Goal: Transaction & Acquisition: Purchase product/service

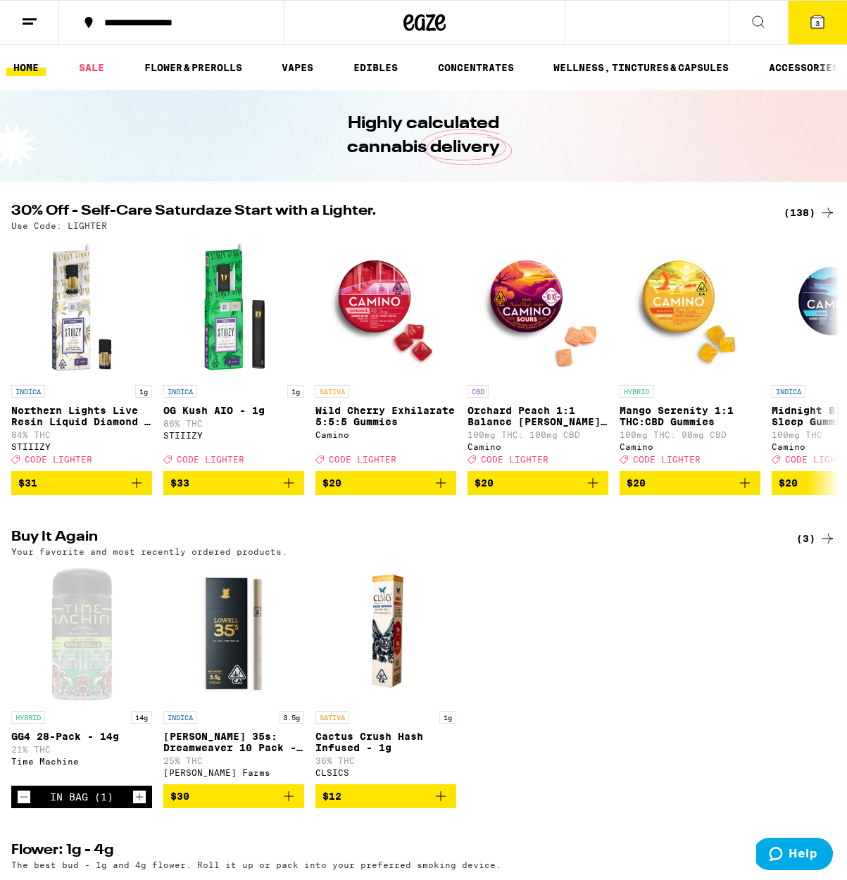
click at [814, 25] on icon at bounding box center [817, 21] width 13 height 13
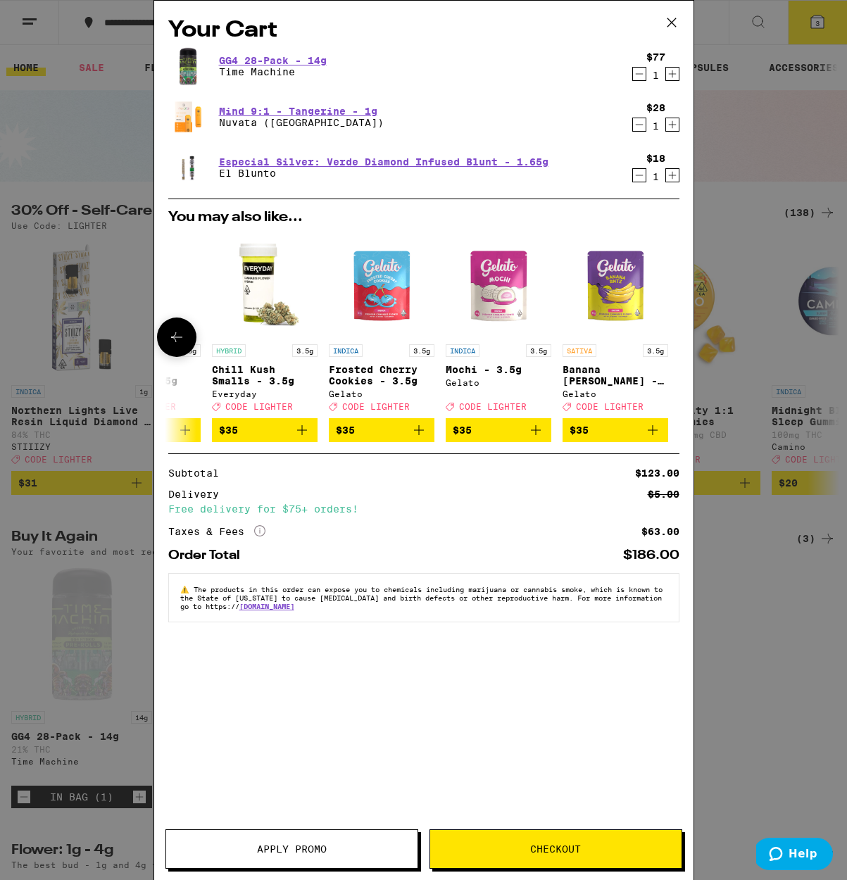
scroll to position [0, 657]
click at [667, 20] on icon at bounding box center [671, 22] width 21 height 21
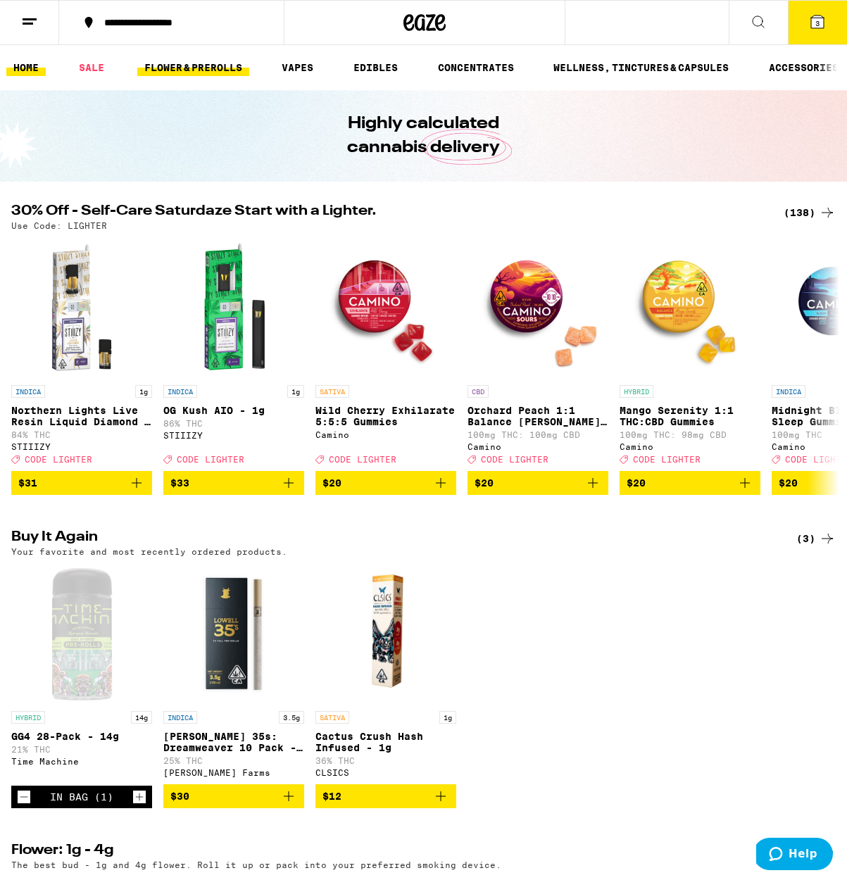
click at [160, 68] on link "FLOWER & PREROLLS" at bounding box center [193, 67] width 112 height 17
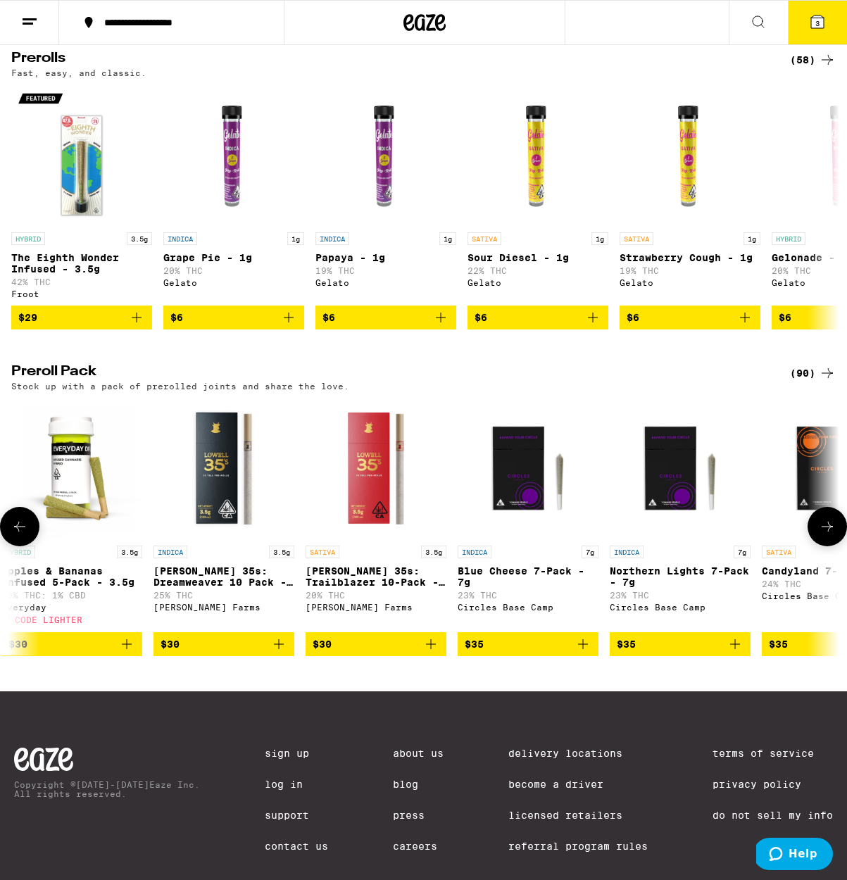
scroll to position [0, 3657]
click at [364, 538] on img "Open page for Lowell 35s: Trailblazer 10-Pack - 3.5g from Lowell Farms" at bounding box center [376, 468] width 141 height 141
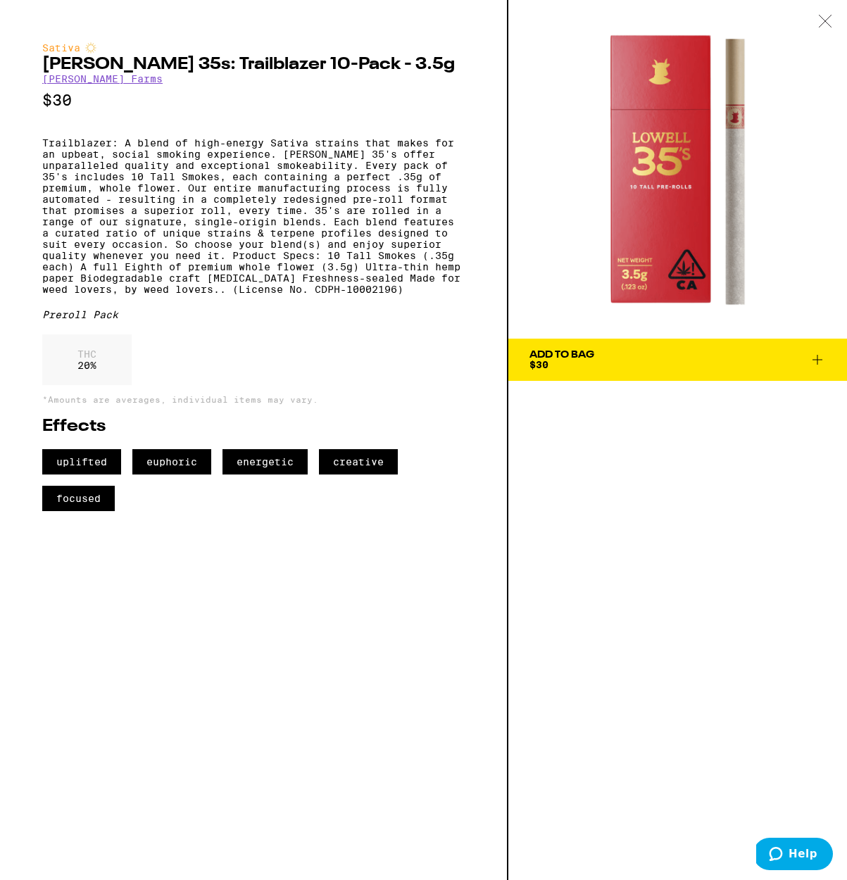
click at [816, 361] on icon at bounding box center [817, 359] width 17 height 17
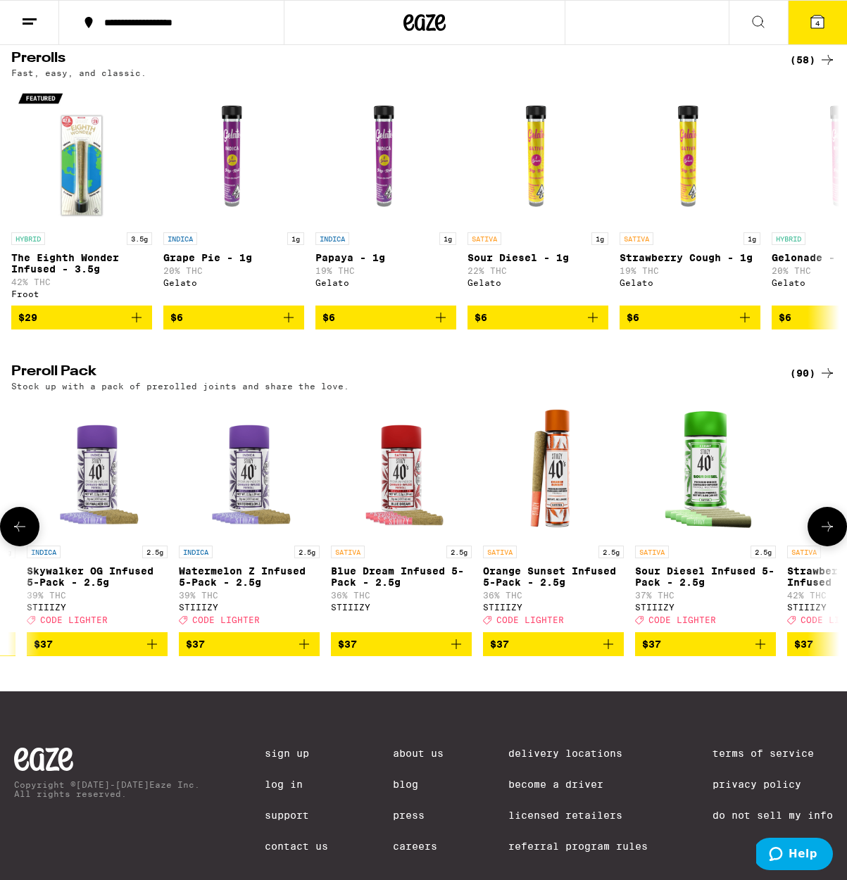
scroll to position [0, 5458]
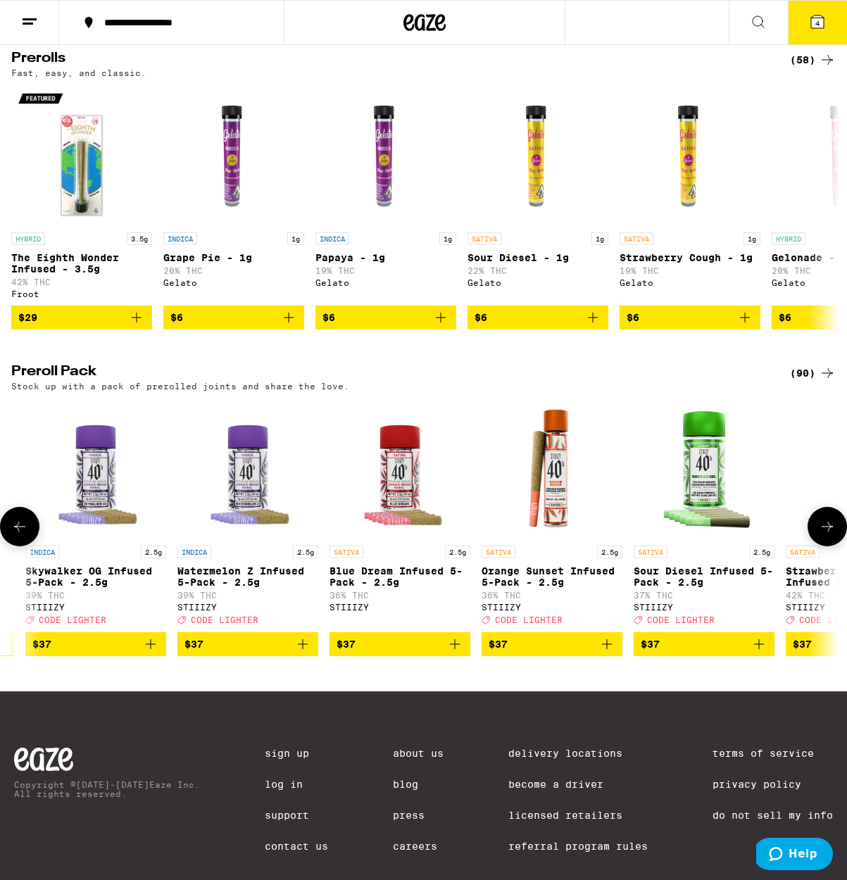
click at [603, 652] on icon "Add to bag" at bounding box center [606, 643] width 17 height 17
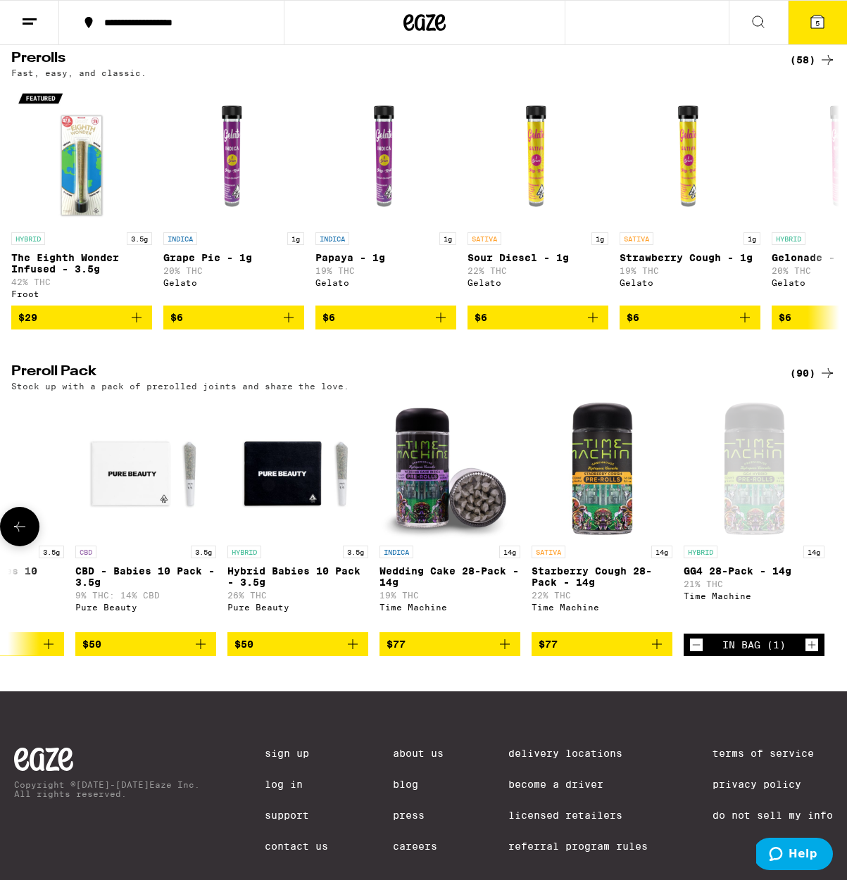
scroll to position [783, 0]
click at [820, 25] on icon at bounding box center [817, 21] width 13 height 13
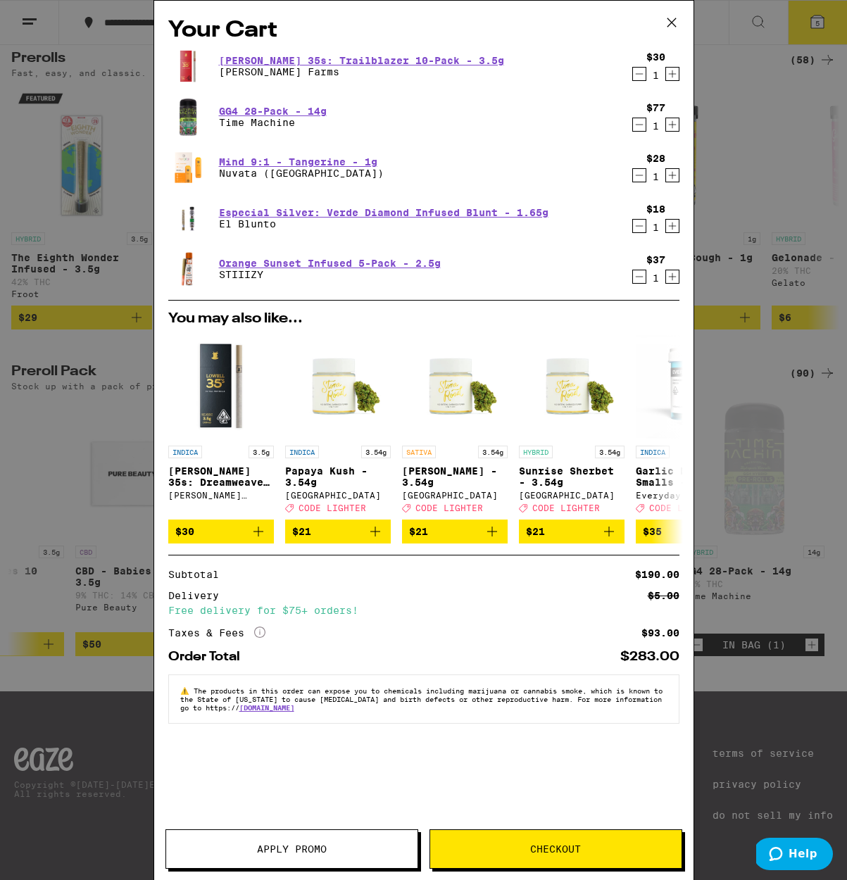
click at [637, 125] on icon "Decrement" at bounding box center [639, 125] width 8 height 0
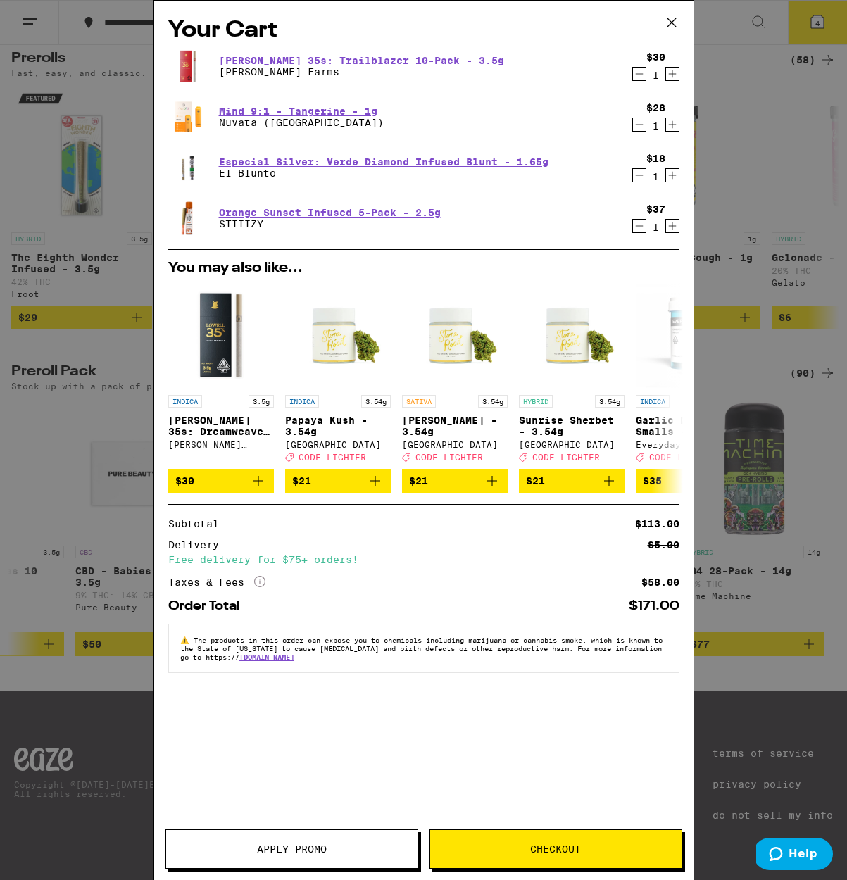
click at [296, 859] on button "Apply Promo" at bounding box center [291, 848] width 253 height 39
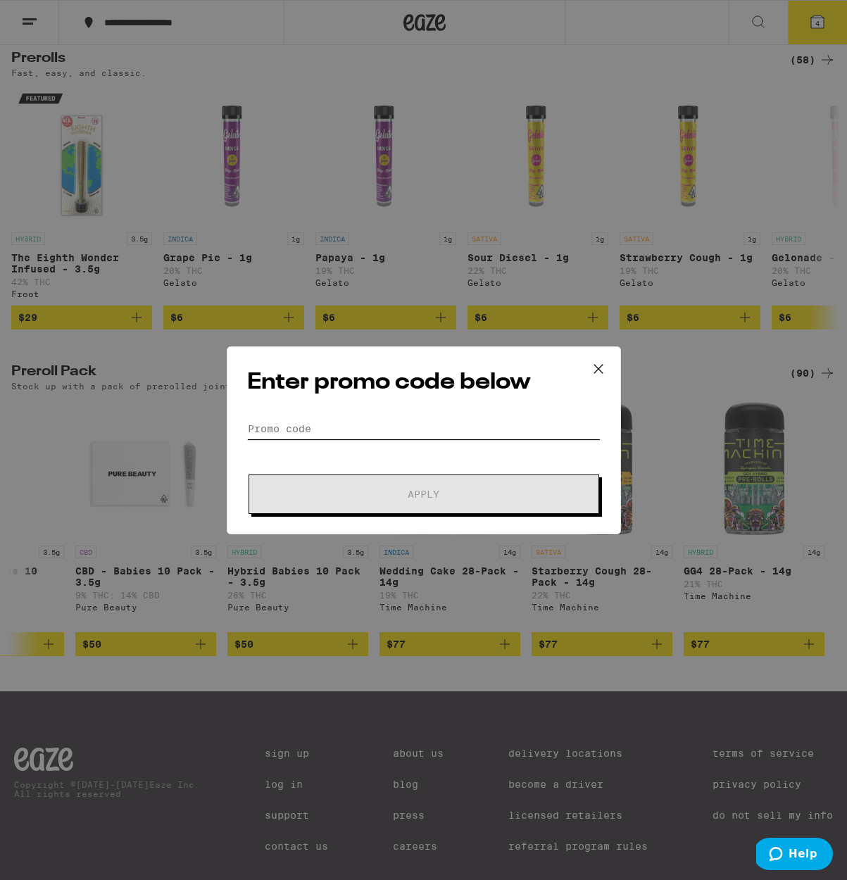
click at [377, 425] on input "Promo Code" at bounding box center [423, 428] width 353 height 21
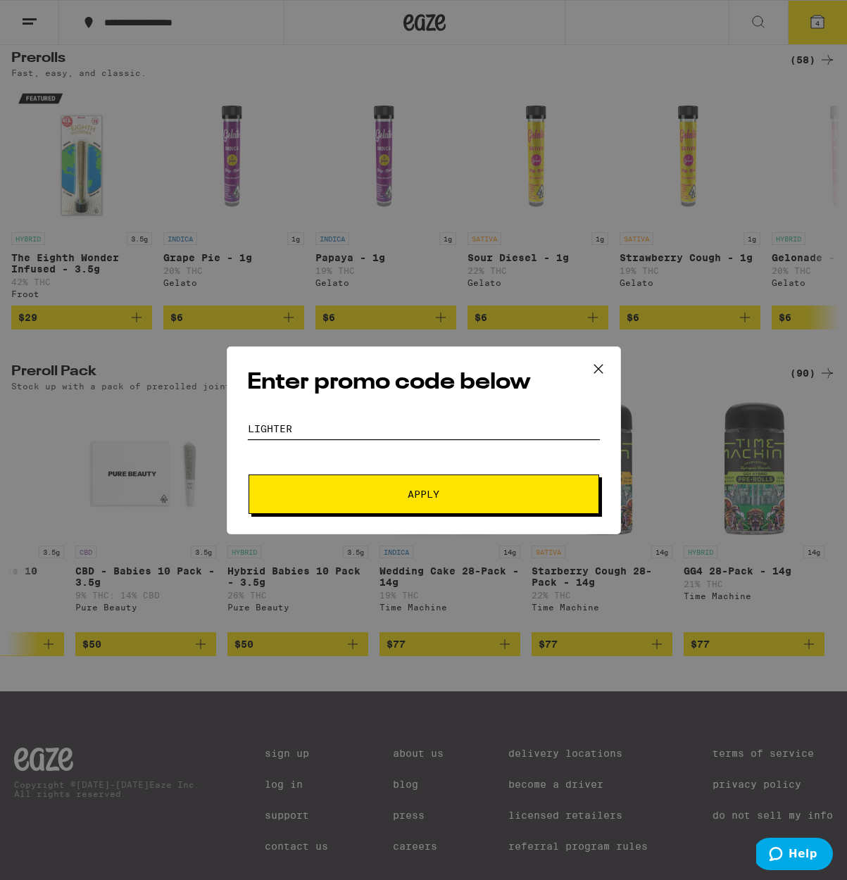
type input "LIGHTER"
click at [427, 484] on button "Apply" at bounding box center [423, 493] width 350 height 39
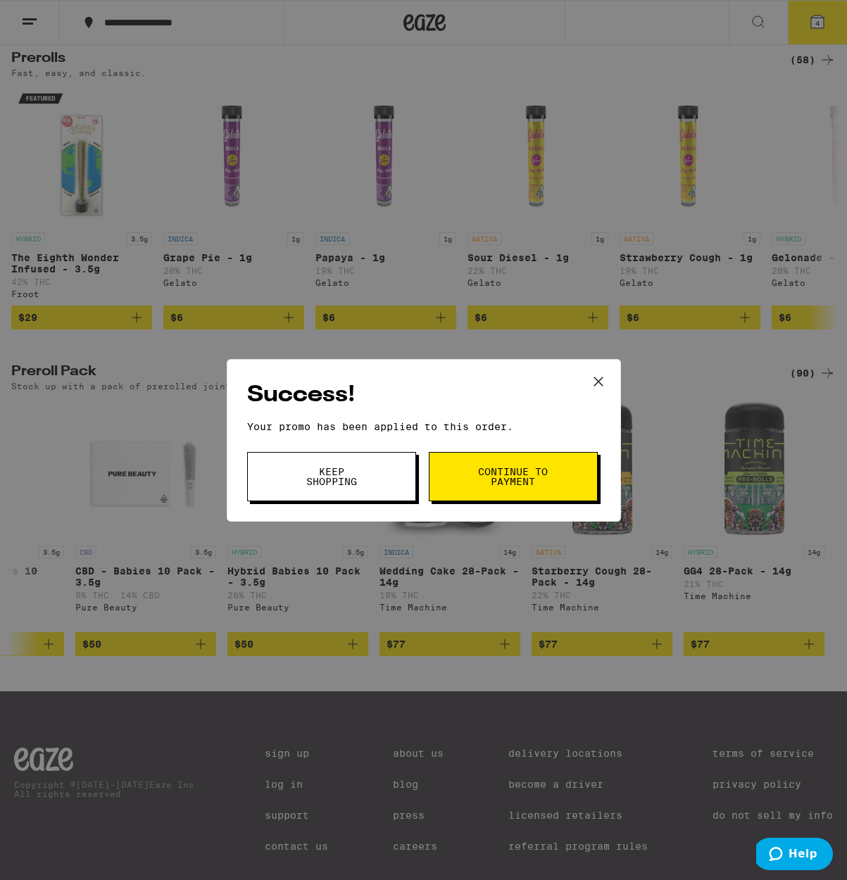
scroll to position [779, 0]
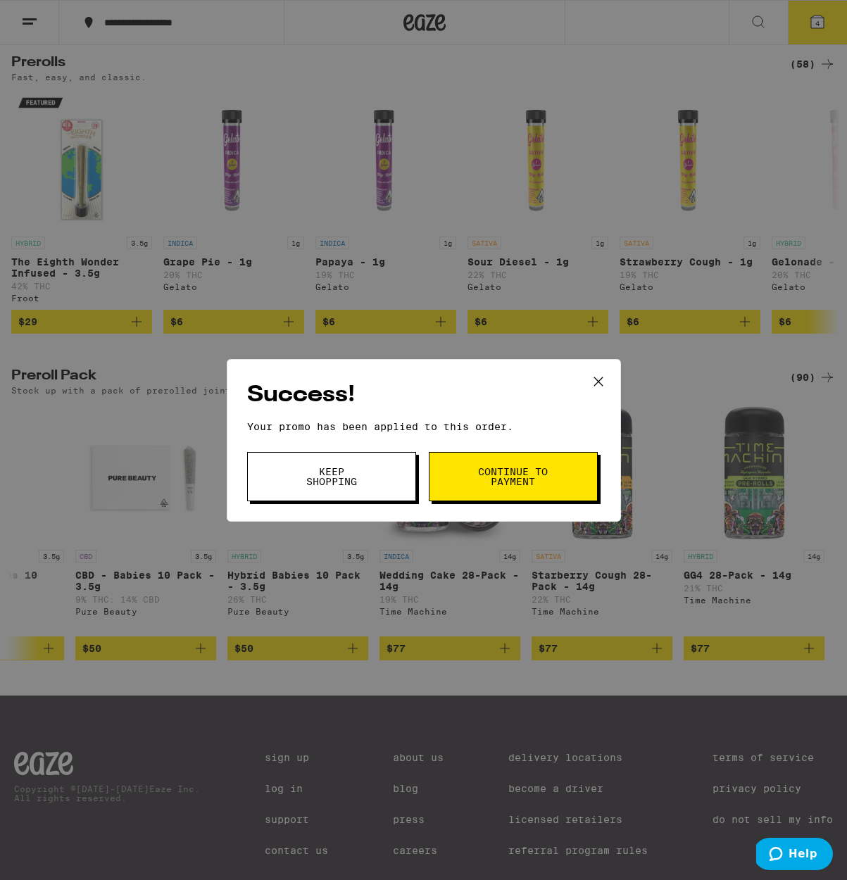
click at [512, 485] on span "Continue to payment" at bounding box center [513, 477] width 72 height 20
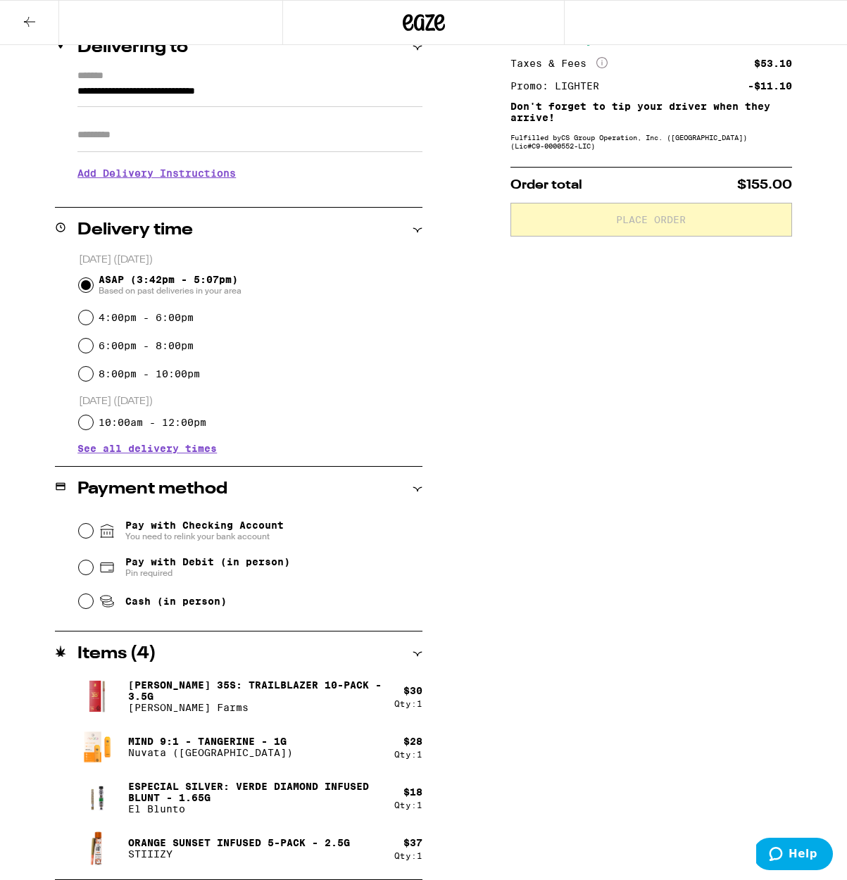
scroll to position [189, 0]
click at [262, 737] on p "Mind 9:1 - Tangerine - 1g" at bounding box center [210, 740] width 165 height 11
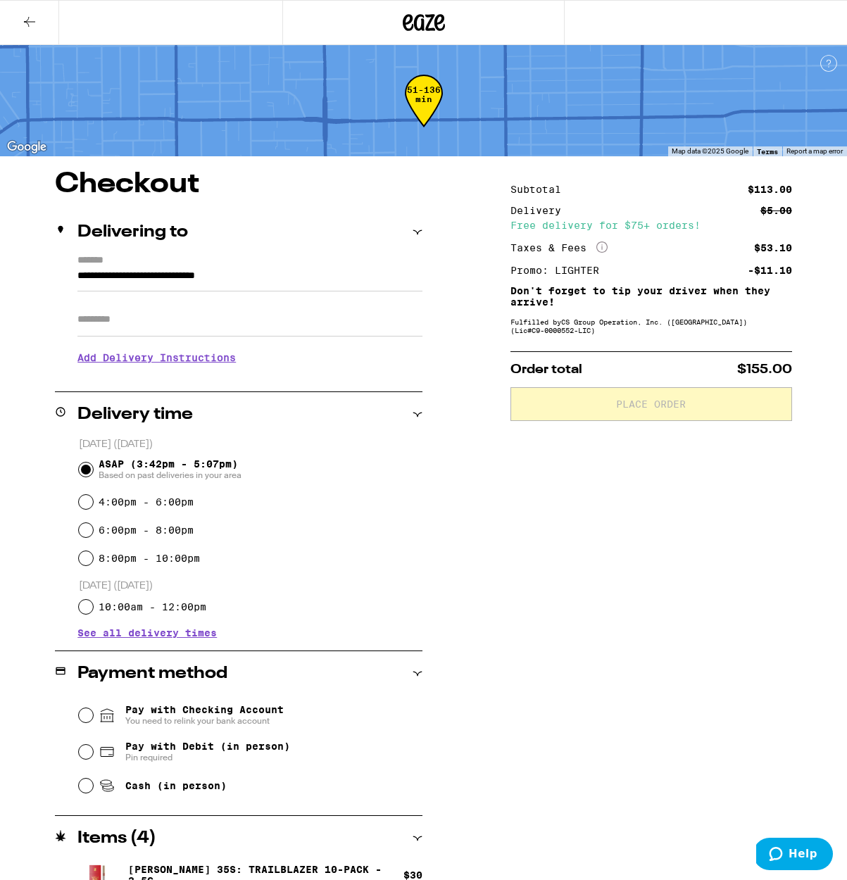
scroll to position [0, 0]
click at [30, 15] on icon at bounding box center [29, 21] width 17 height 17
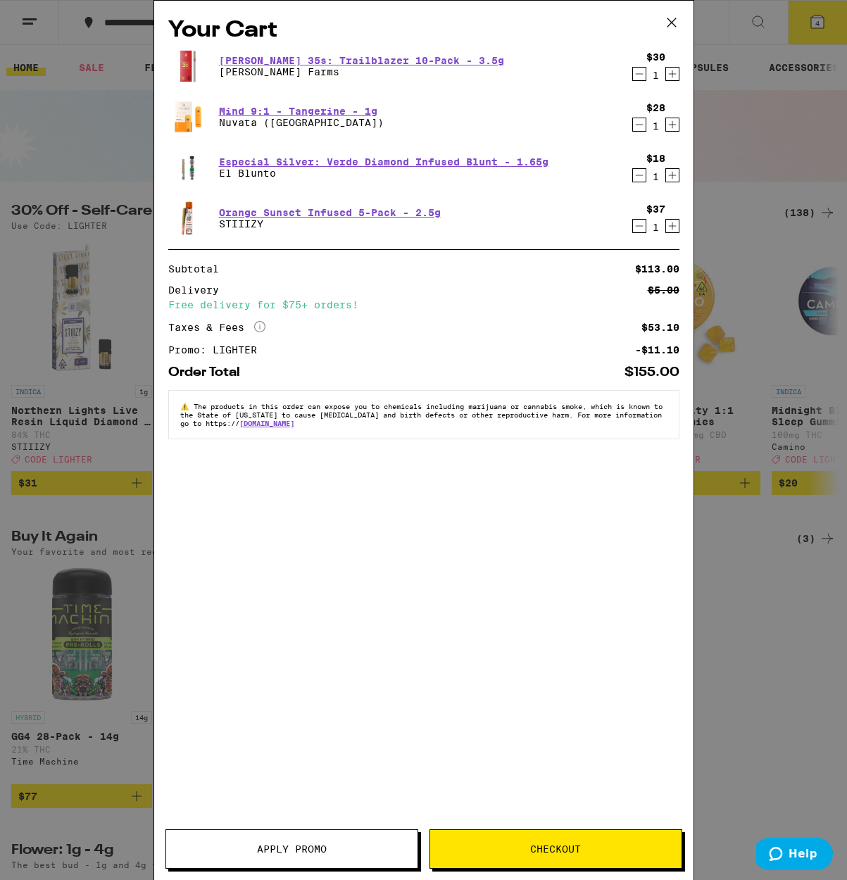
click at [639, 127] on icon "Decrement" at bounding box center [639, 124] width 13 height 17
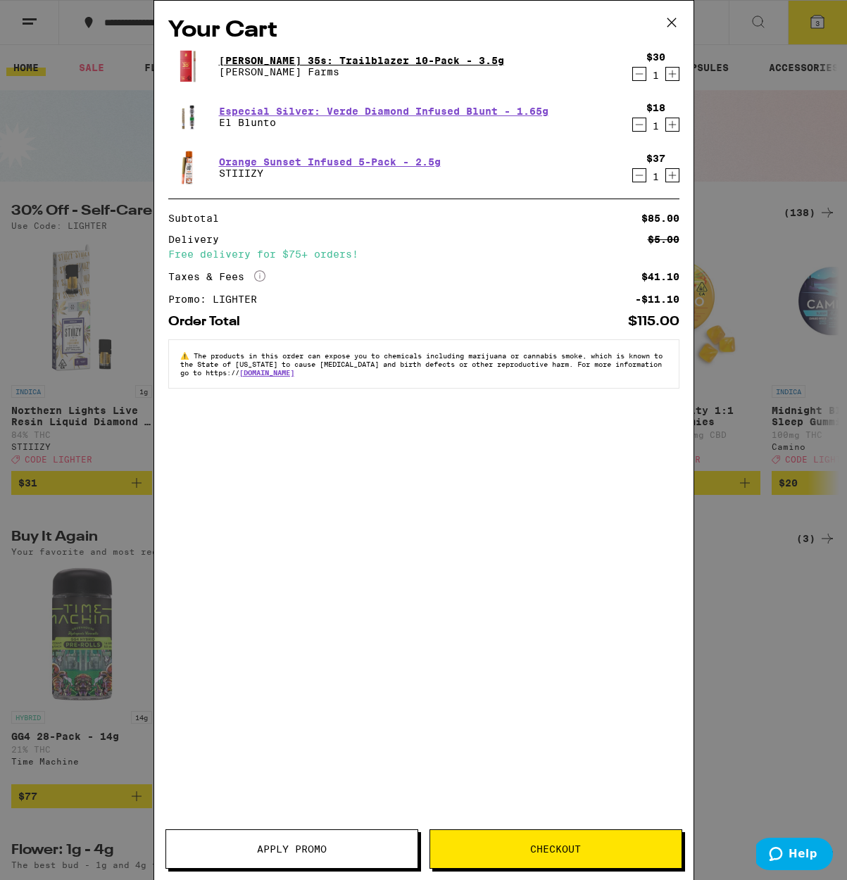
click at [329, 59] on link "[PERSON_NAME] 35s: Trailblazer 10-Pack - 3.5g" at bounding box center [361, 60] width 285 height 11
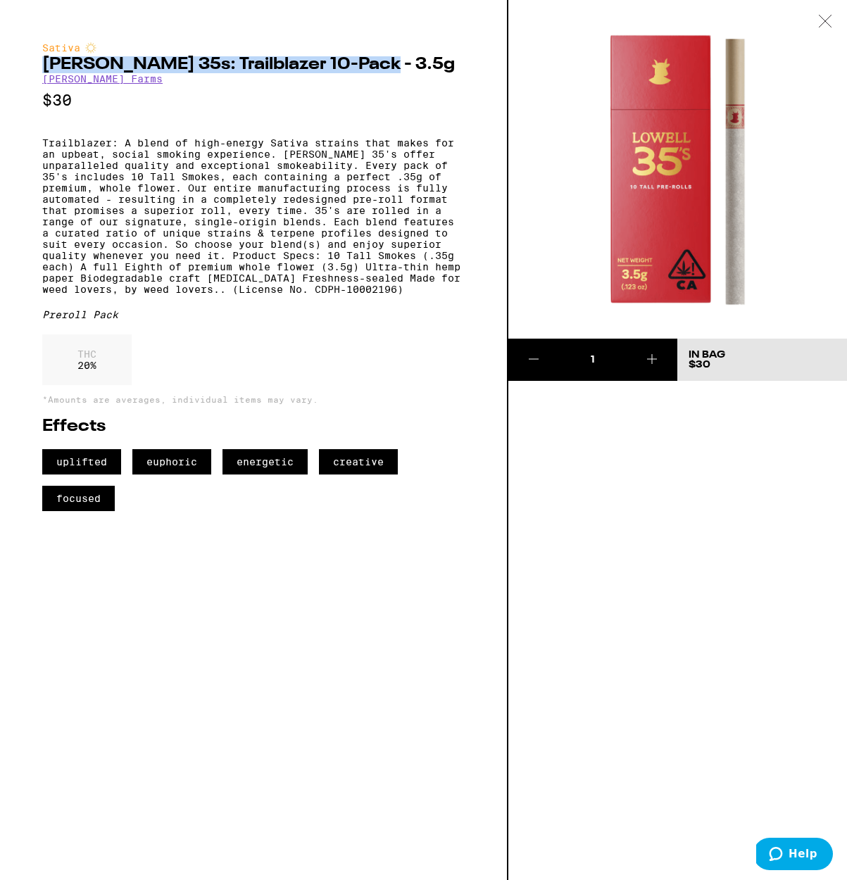
drag, startPoint x: 40, startPoint y: 60, endPoint x: 365, endPoint y: 73, distance: 325.4
click at [365, 73] on div "Sativa Lowell 35s: Trailblazer 10-Pack - 3.5g Lowell Farms $30 Trailblazer: A b…" at bounding box center [254, 440] width 508 height 880
copy h2 "[PERSON_NAME] 35s: Trailblazer 10-Pack - 3.5g"
click at [826, 18] on icon at bounding box center [825, 21] width 14 height 13
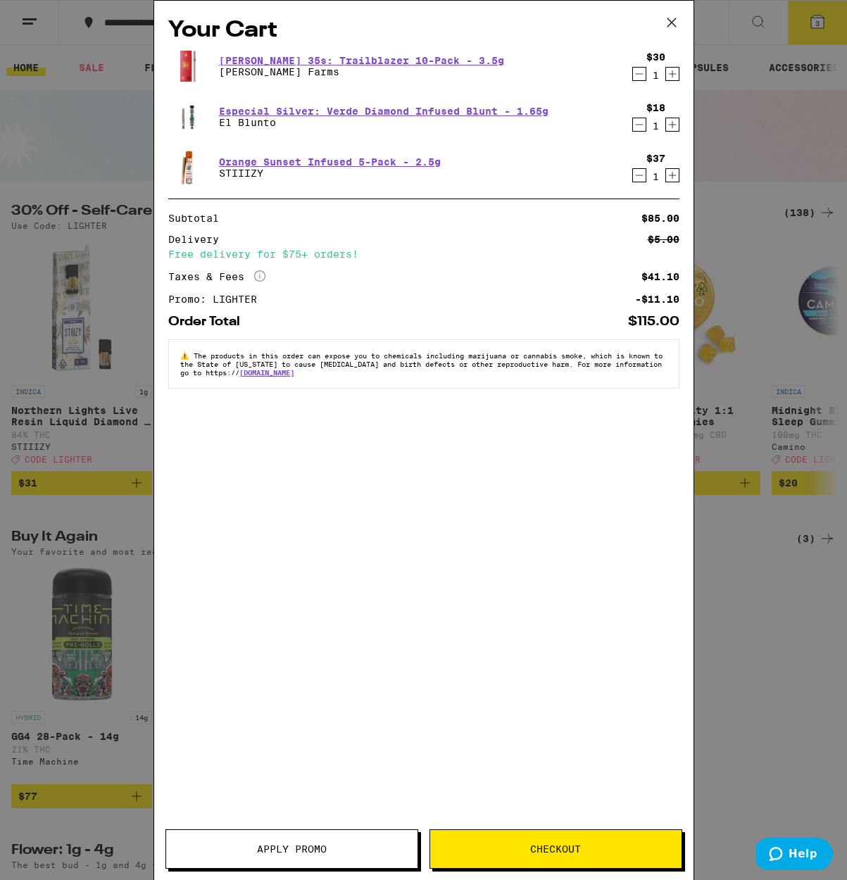
click at [300, 844] on span "Apply Promo" at bounding box center [292, 849] width 70 height 10
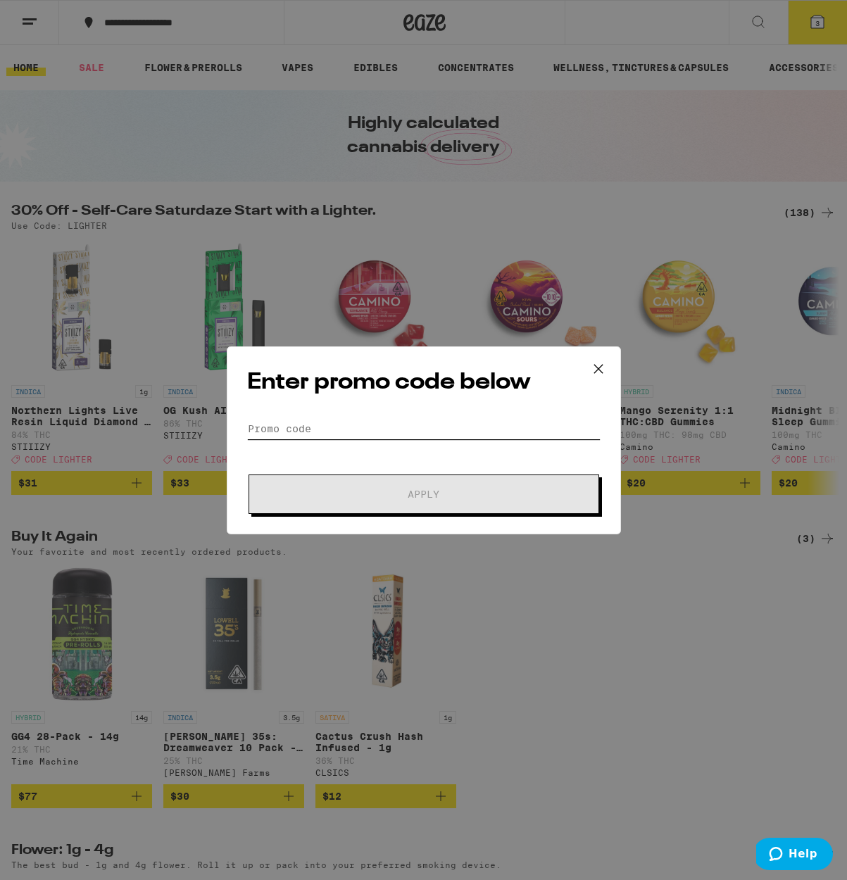
click at [334, 422] on input "Promo Code" at bounding box center [423, 428] width 353 height 21
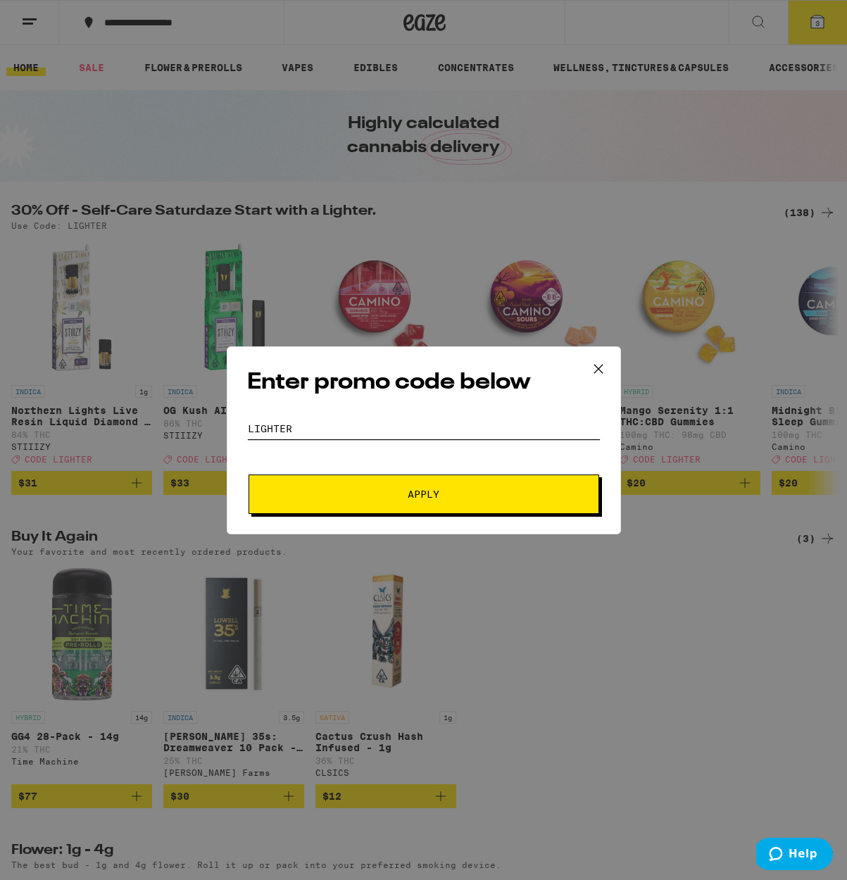
type input "LIGHTER"
click at [372, 497] on span "Apply" at bounding box center [423, 494] width 253 height 10
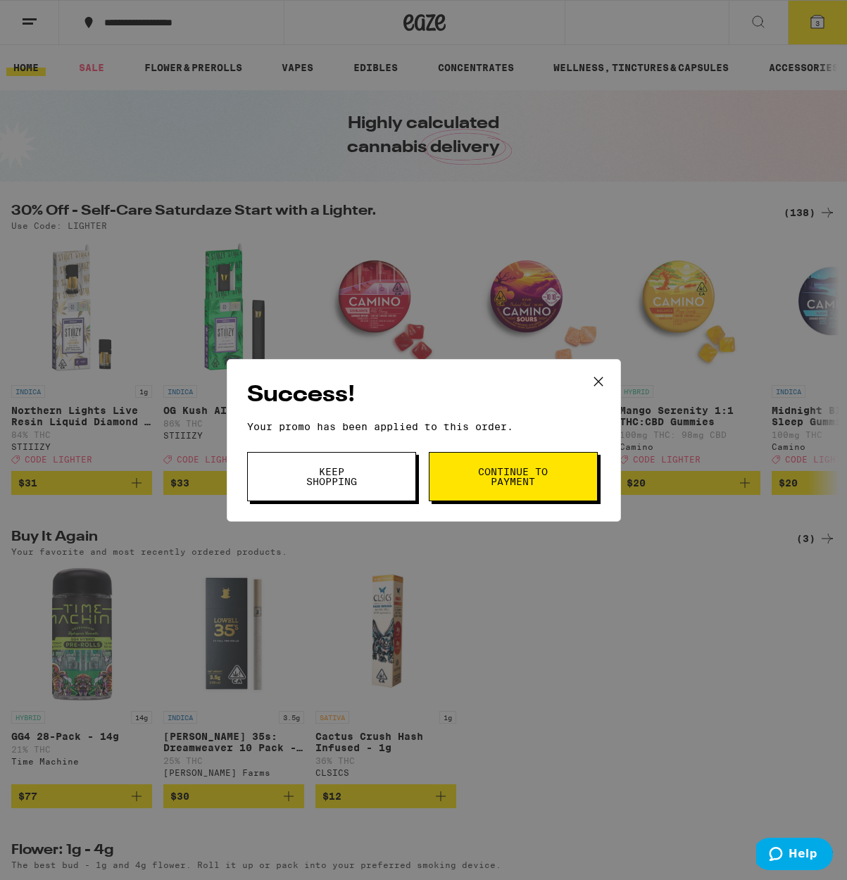
click at [492, 486] on span "Continue to payment" at bounding box center [513, 477] width 72 height 20
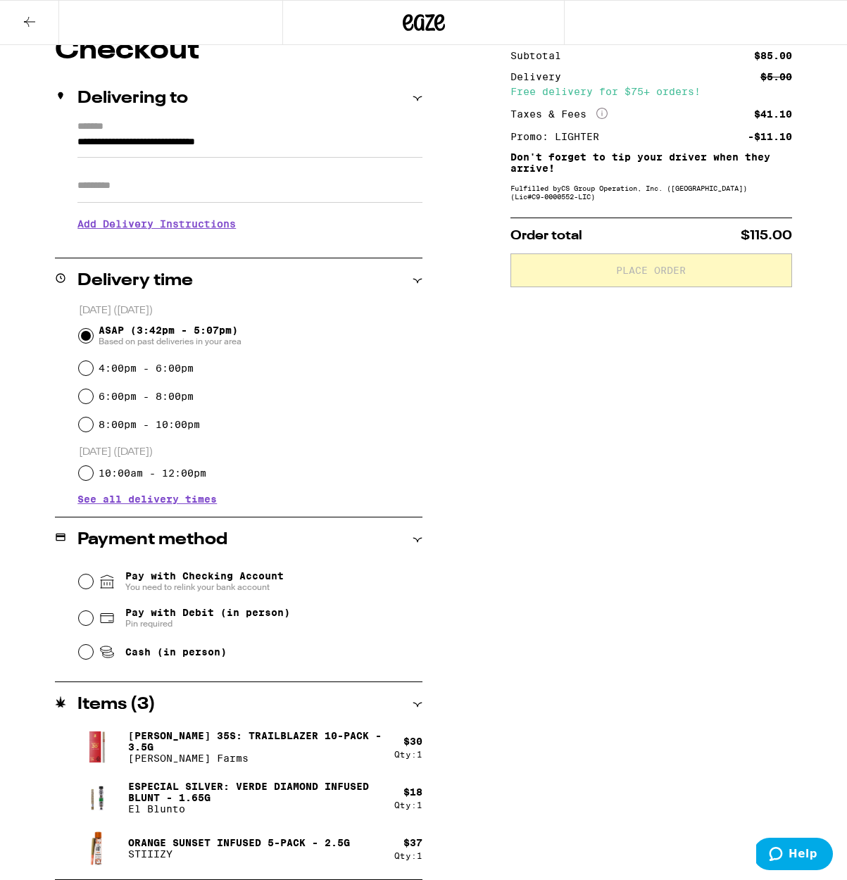
scroll to position [134, 0]
click at [89, 616] on input "Pay with Debit (in person) Pin required" at bounding box center [86, 618] width 14 height 14
radio input "true"
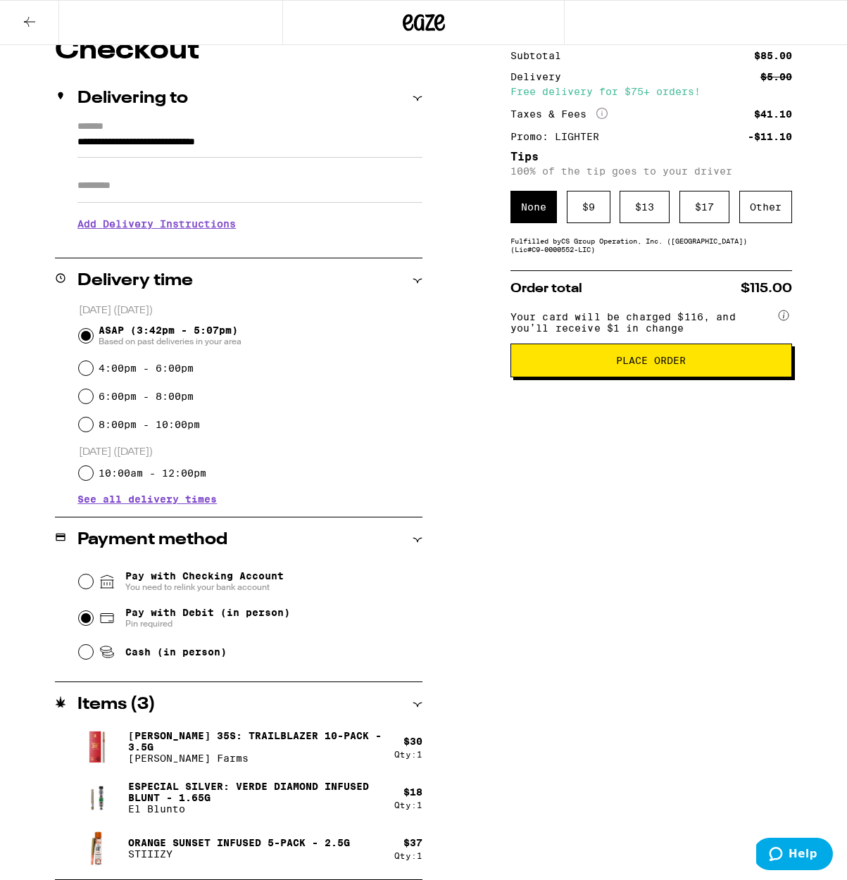
click at [27, 18] on icon at bounding box center [29, 21] width 17 height 17
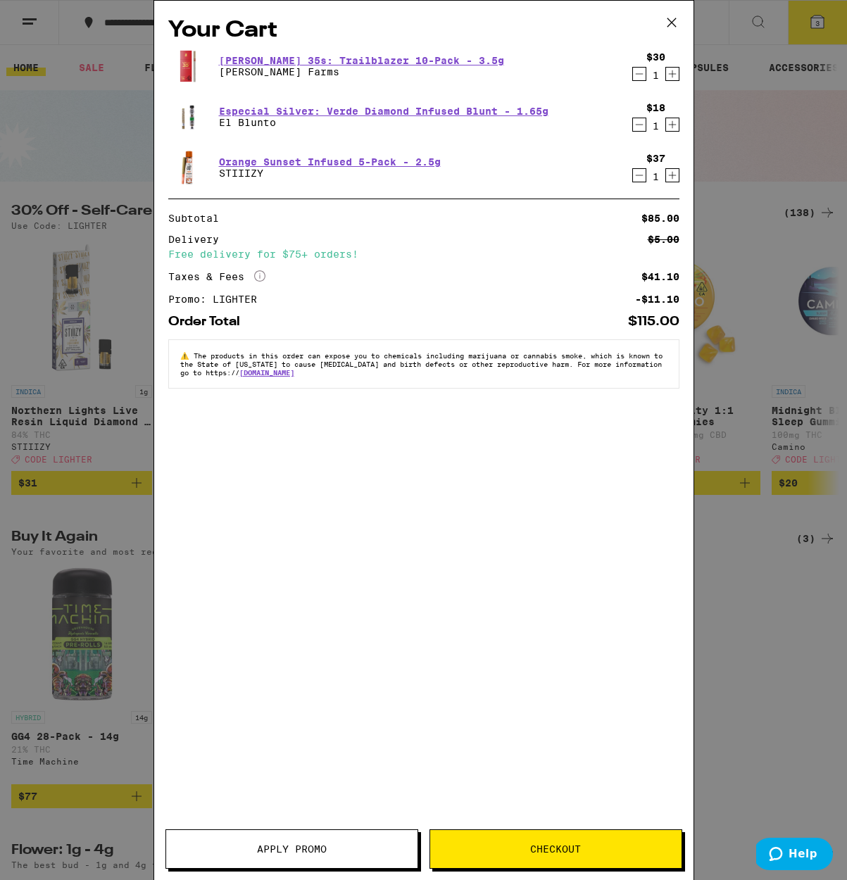
click at [639, 128] on icon "Decrement" at bounding box center [639, 124] width 13 height 17
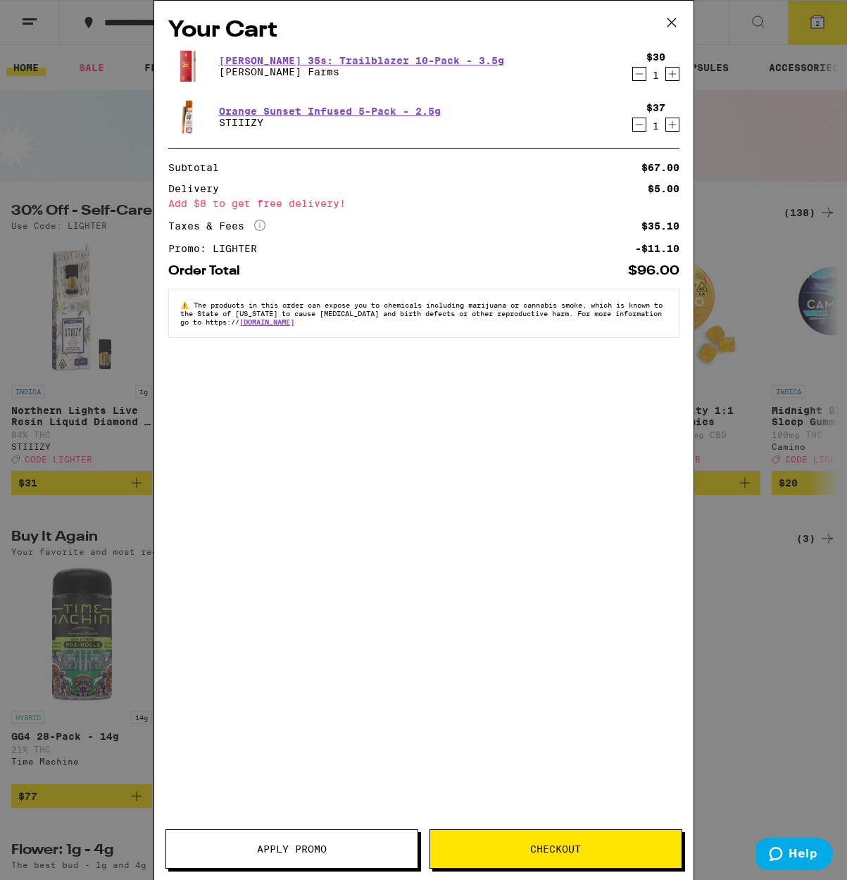
click at [308, 835] on button "Apply Promo" at bounding box center [291, 848] width 253 height 39
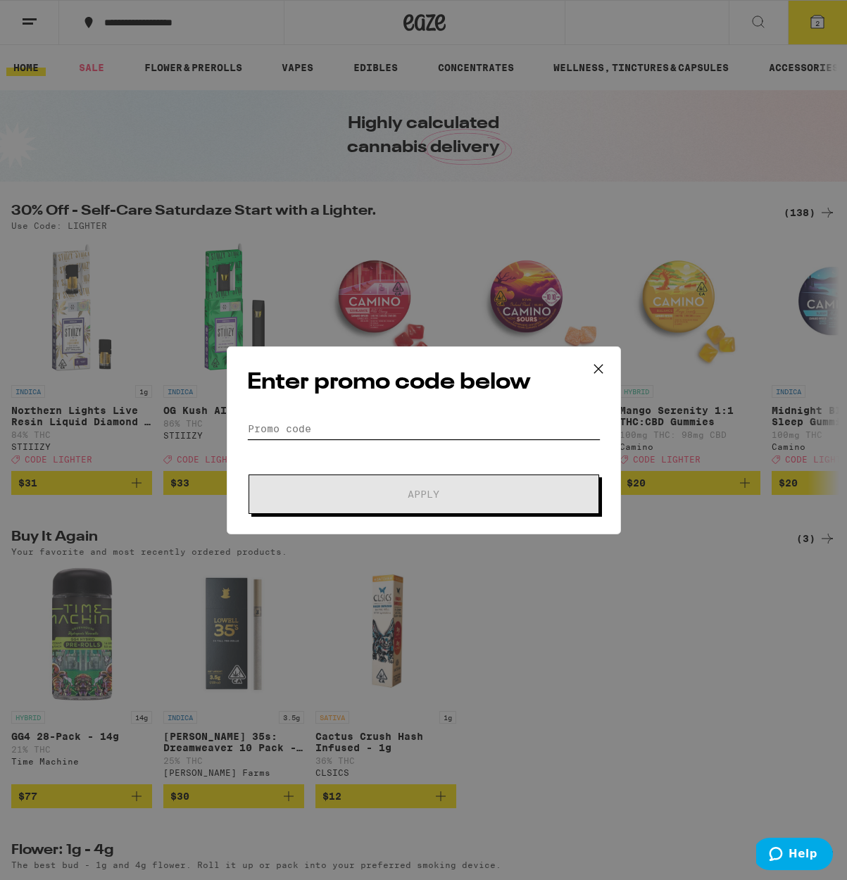
click at [379, 419] on input "Promo Code" at bounding box center [423, 428] width 353 height 21
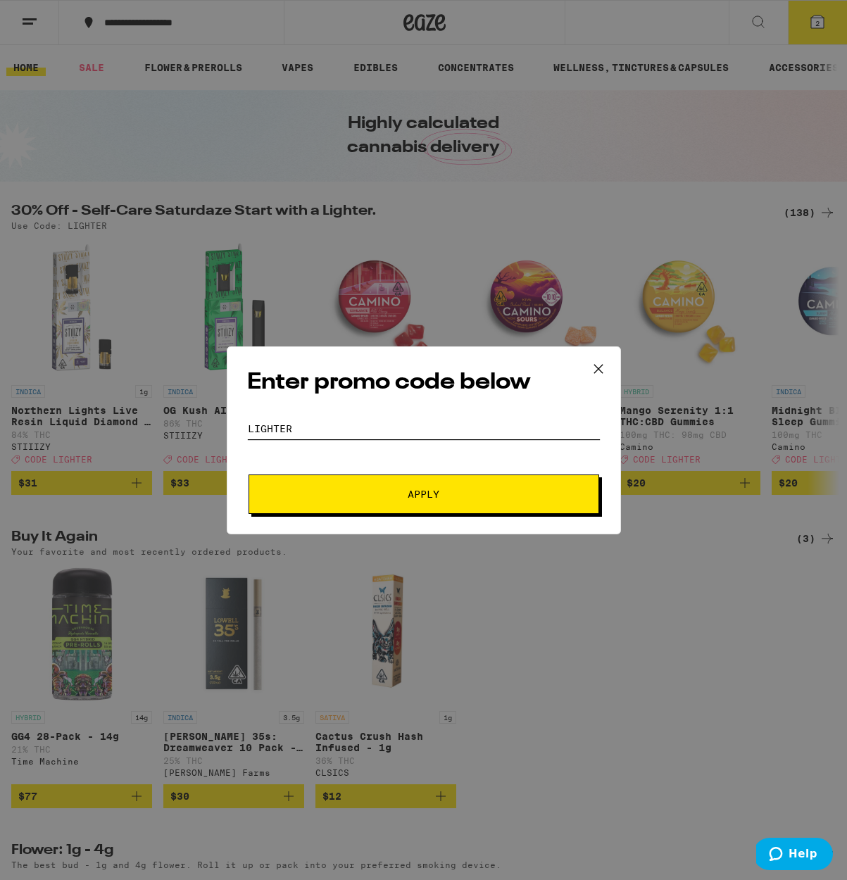
type input "LIGHTER"
click at [455, 493] on span "Apply" at bounding box center [423, 494] width 253 height 10
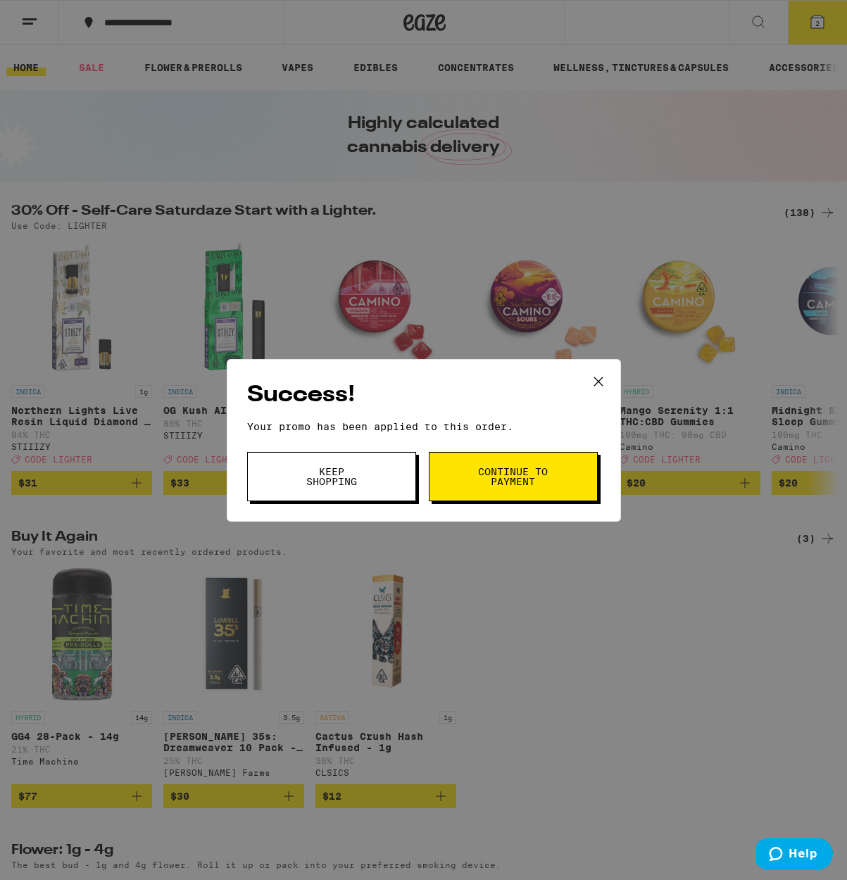
click at [469, 483] on button "Continue to payment" at bounding box center [513, 476] width 169 height 49
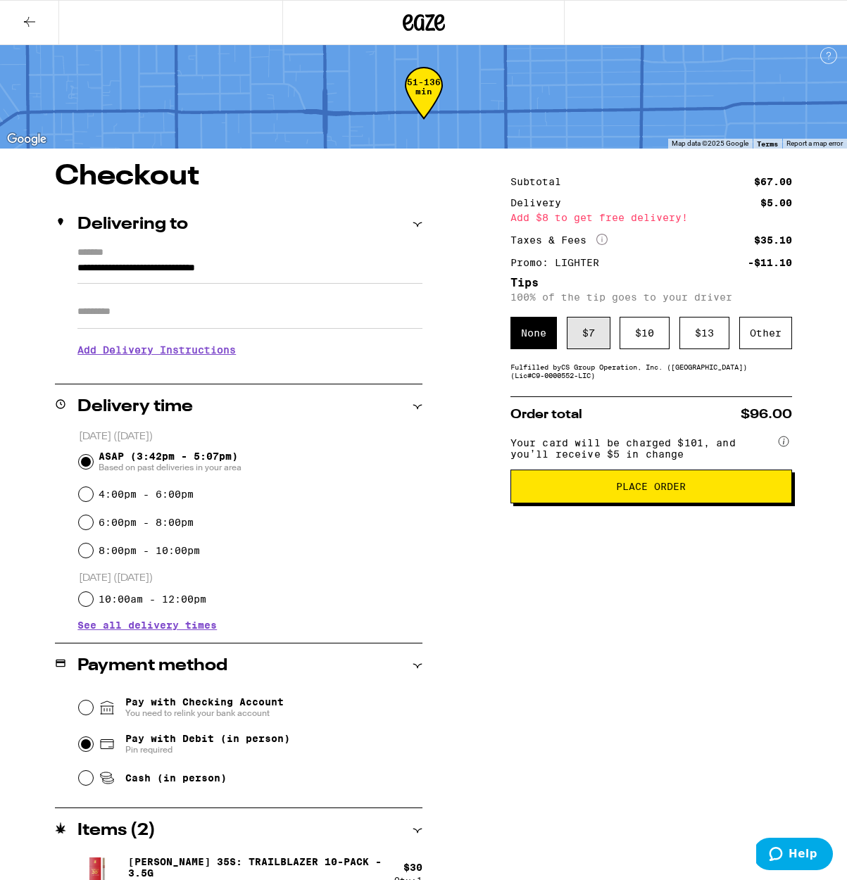
scroll to position [10, 0]
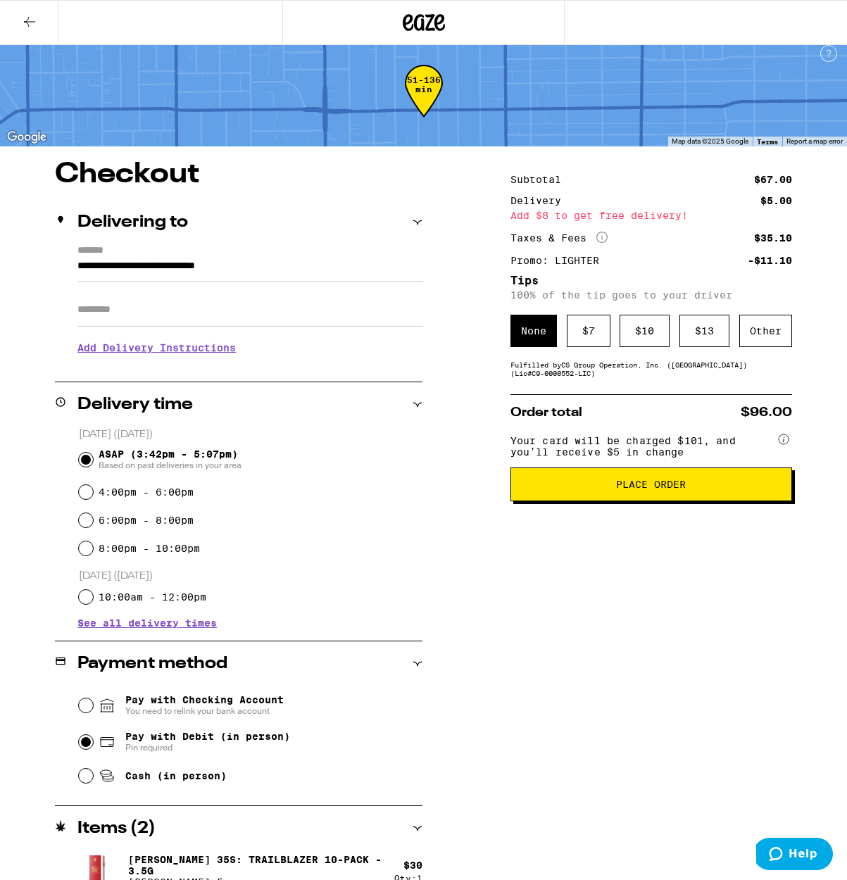
click at [638, 215] on div "Add $8 to get free delivery!" at bounding box center [651, 215] width 282 height 10
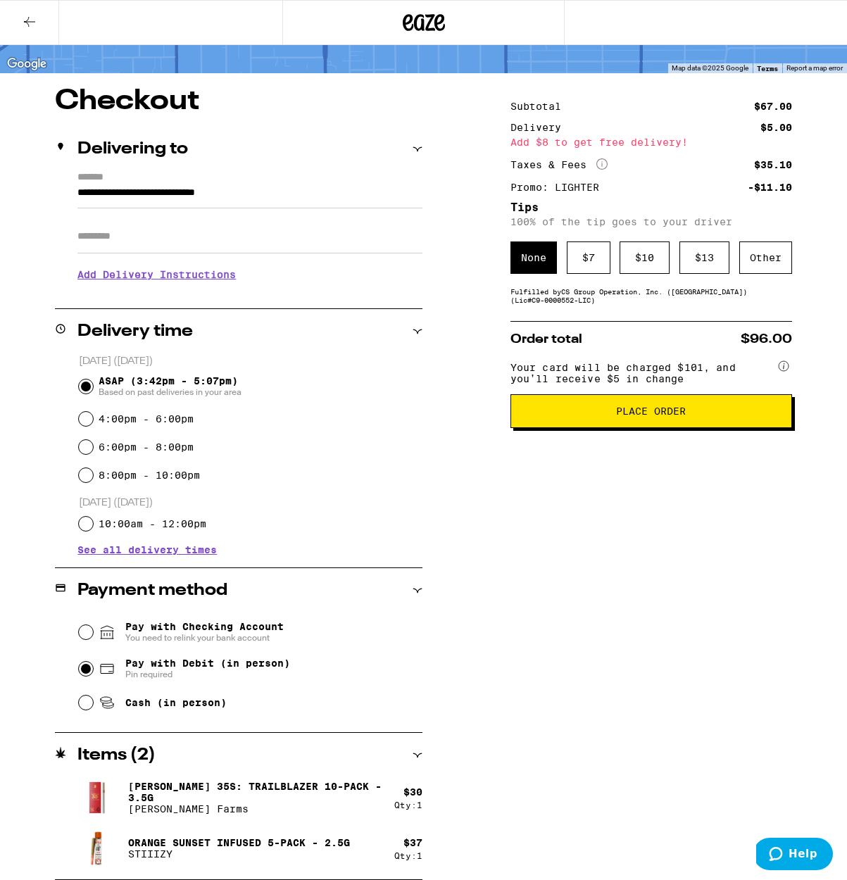
scroll to position [83, 0]
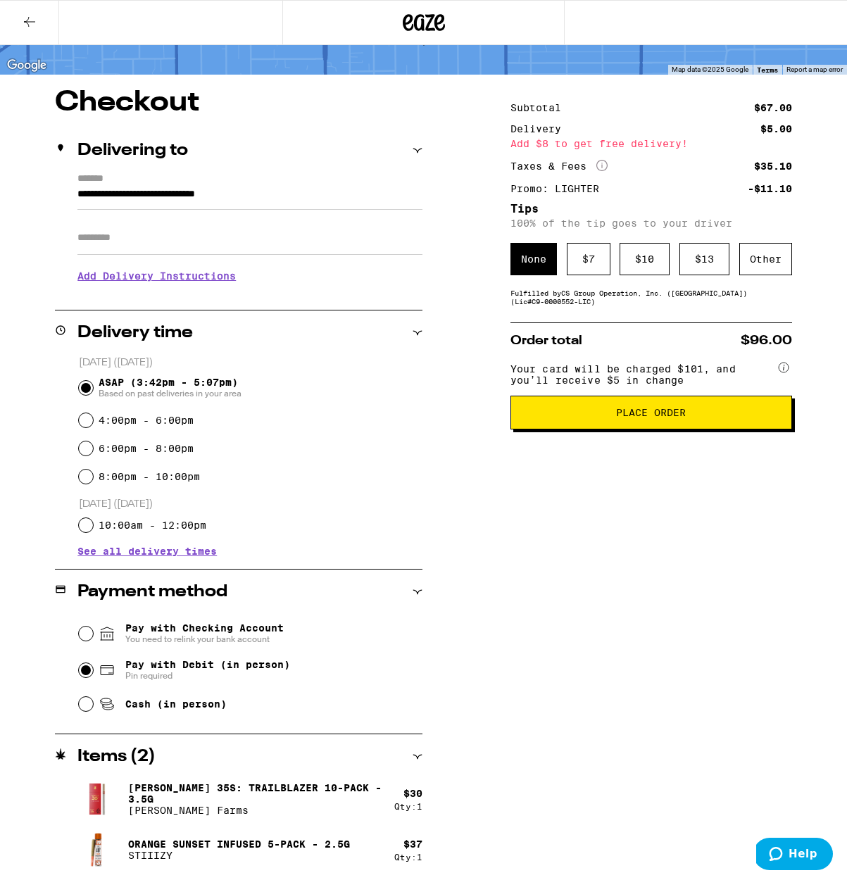
click at [653, 429] on button "Place Order" at bounding box center [651, 413] width 282 height 34
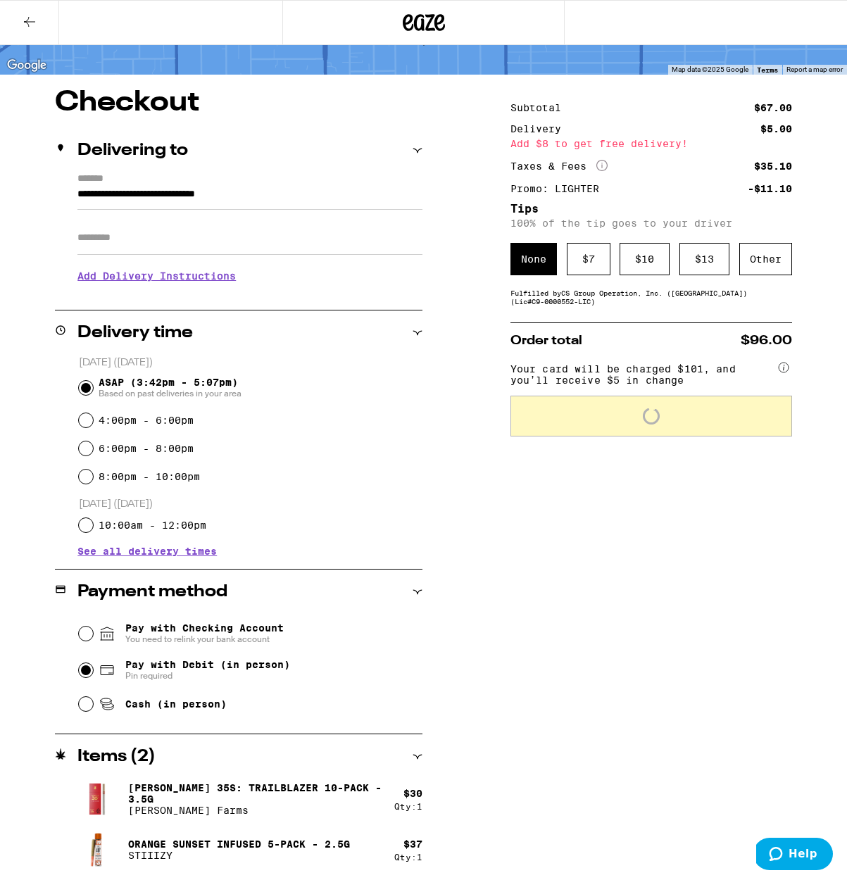
scroll to position [83, 1]
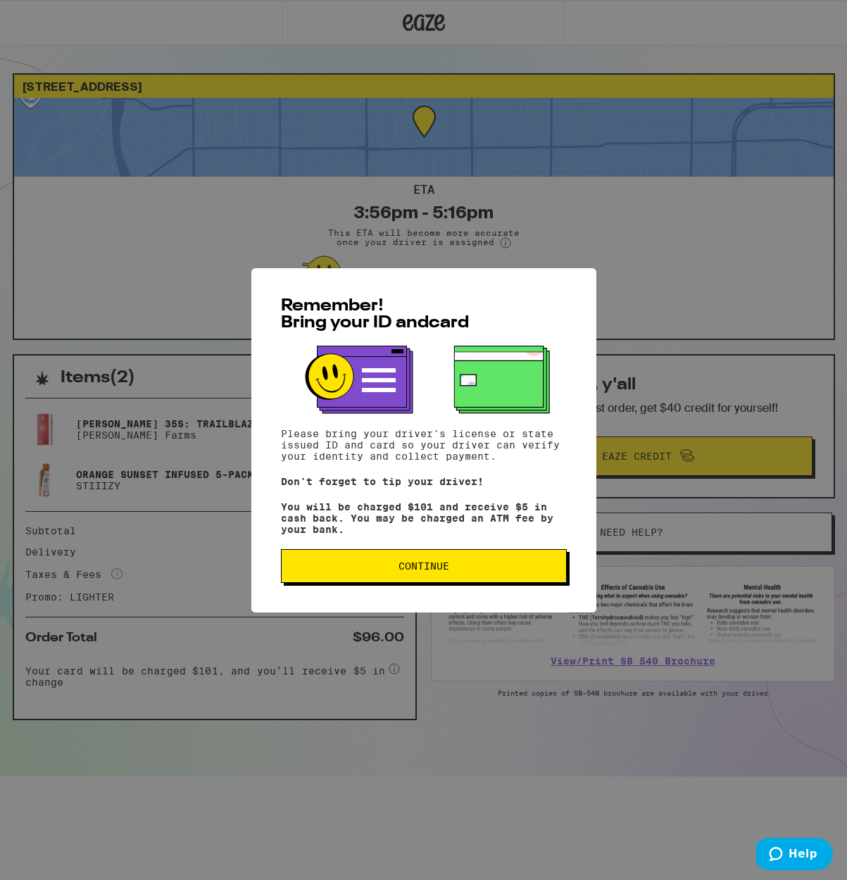
click at [396, 568] on span "Continue" at bounding box center [424, 566] width 262 height 10
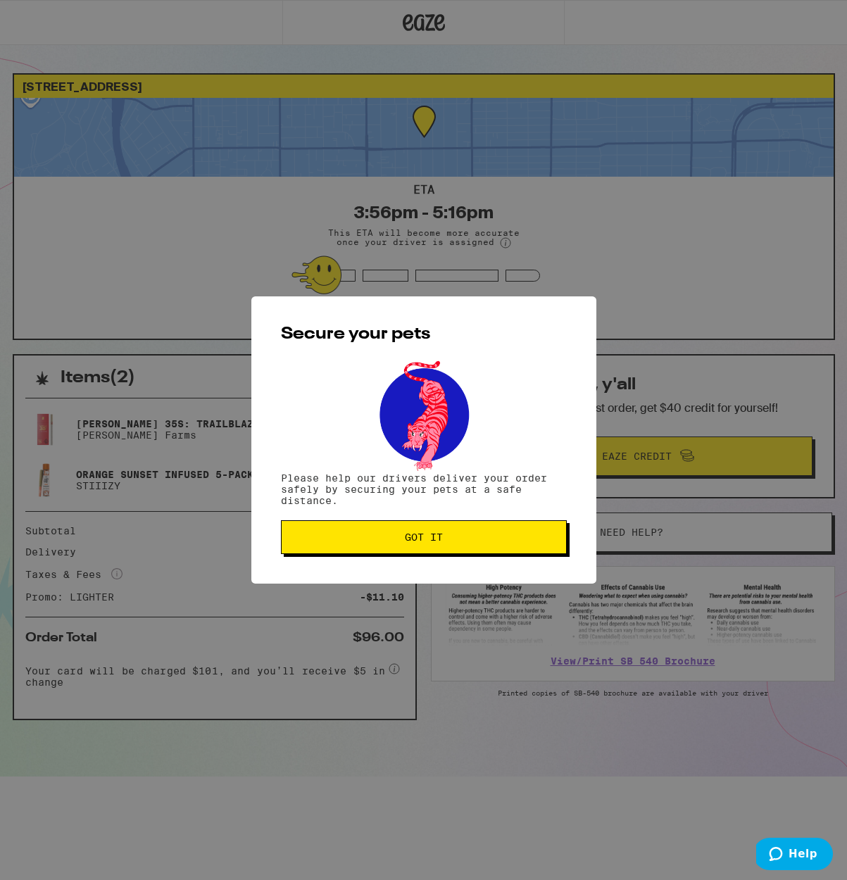
click at [406, 548] on button "Got it" at bounding box center [424, 537] width 286 height 34
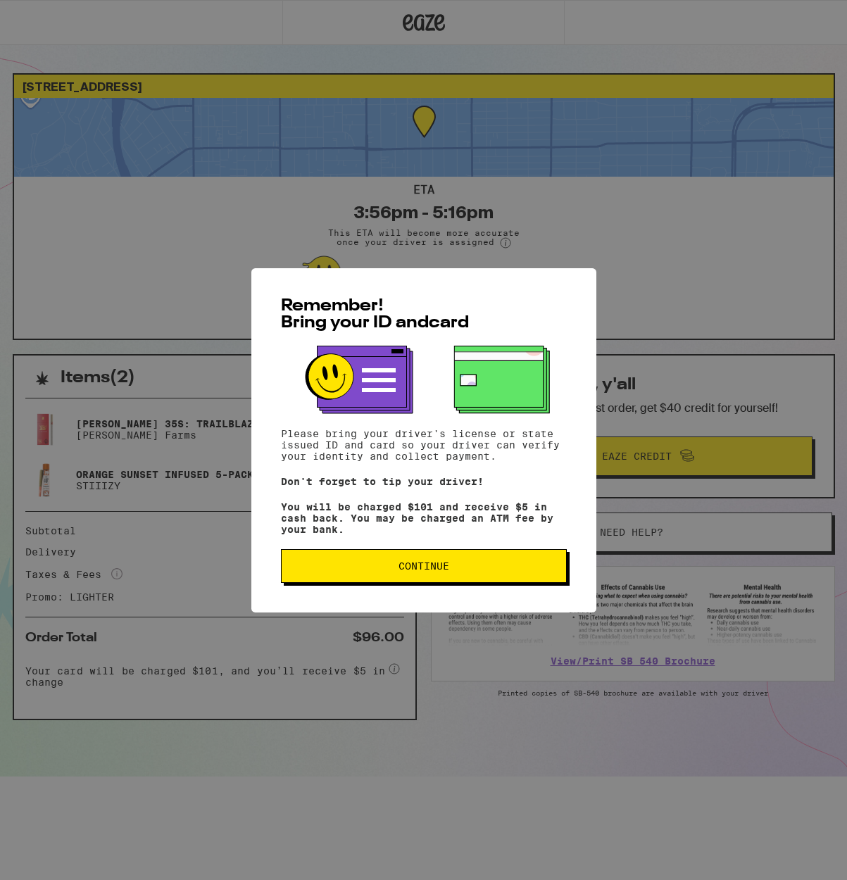
click at [440, 580] on button "Continue" at bounding box center [424, 566] width 286 height 34
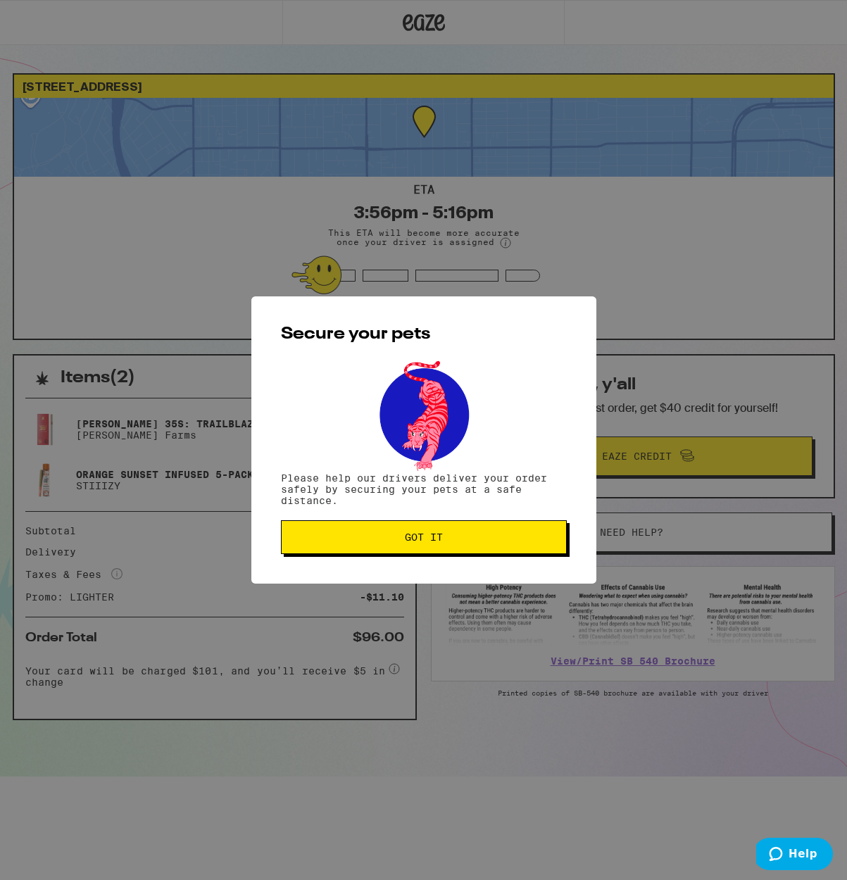
click at [455, 535] on span "Got it" at bounding box center [424, 537] width 262 height 10
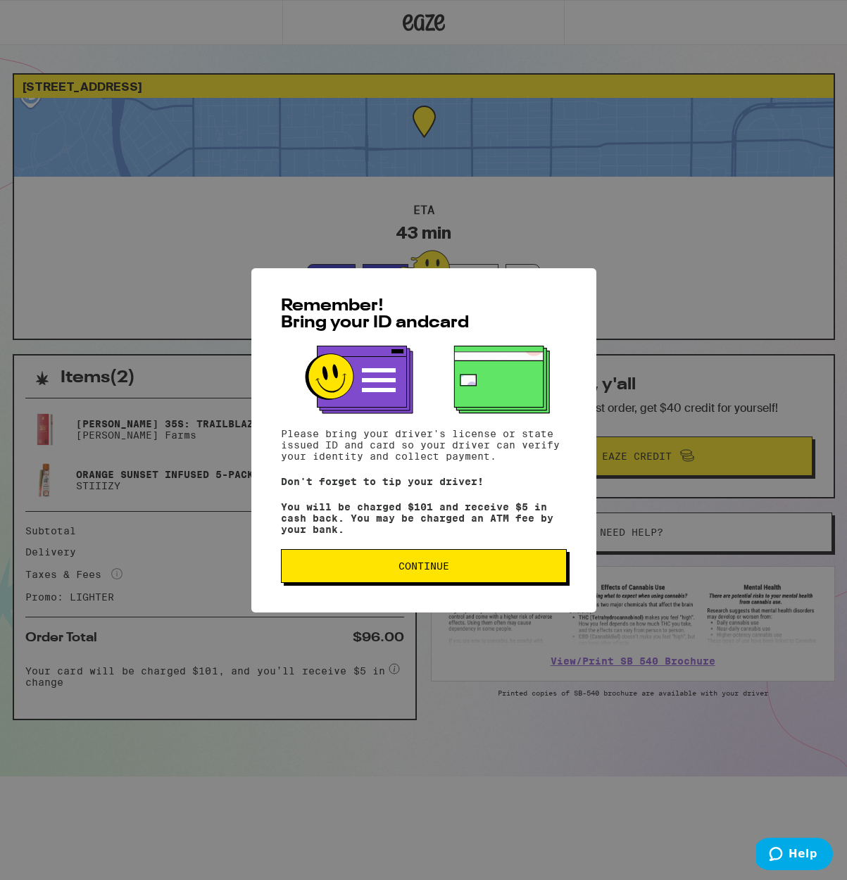
click at [467, 569] on span "Continue" at bounding box center [424, 566] width 262 height 10
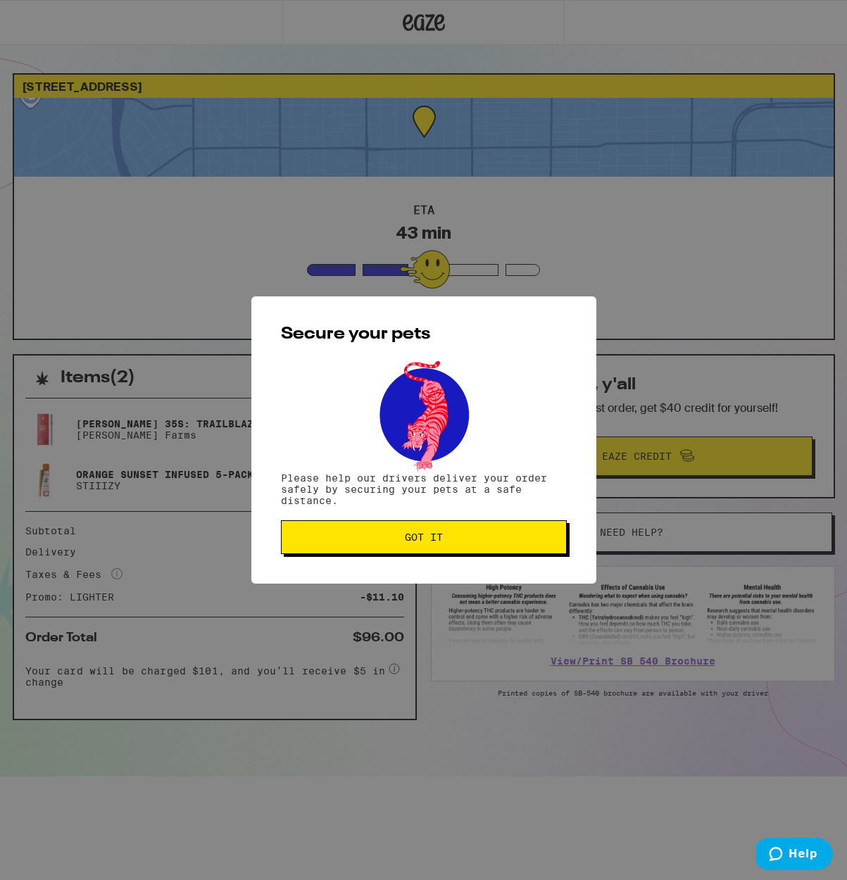
click at [460, 538] on span "Got it" at bounding box center [424, 537] width 262 height 10
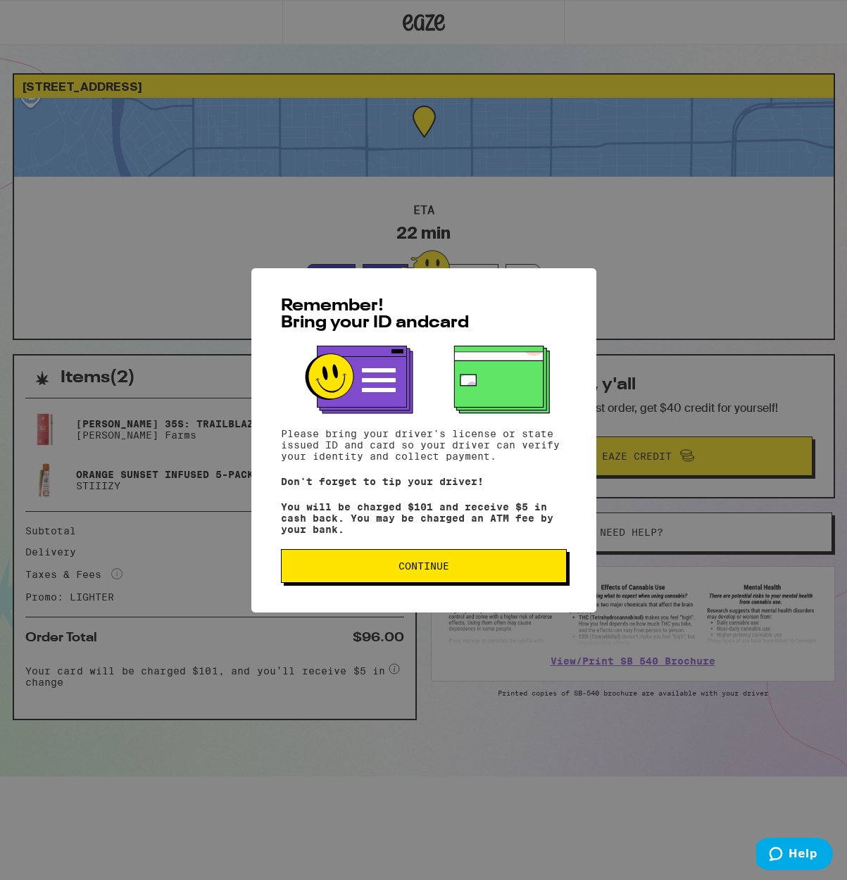
click at [436, 564] on button "Continue" at bounding box center [424, 566] width 286 height 34
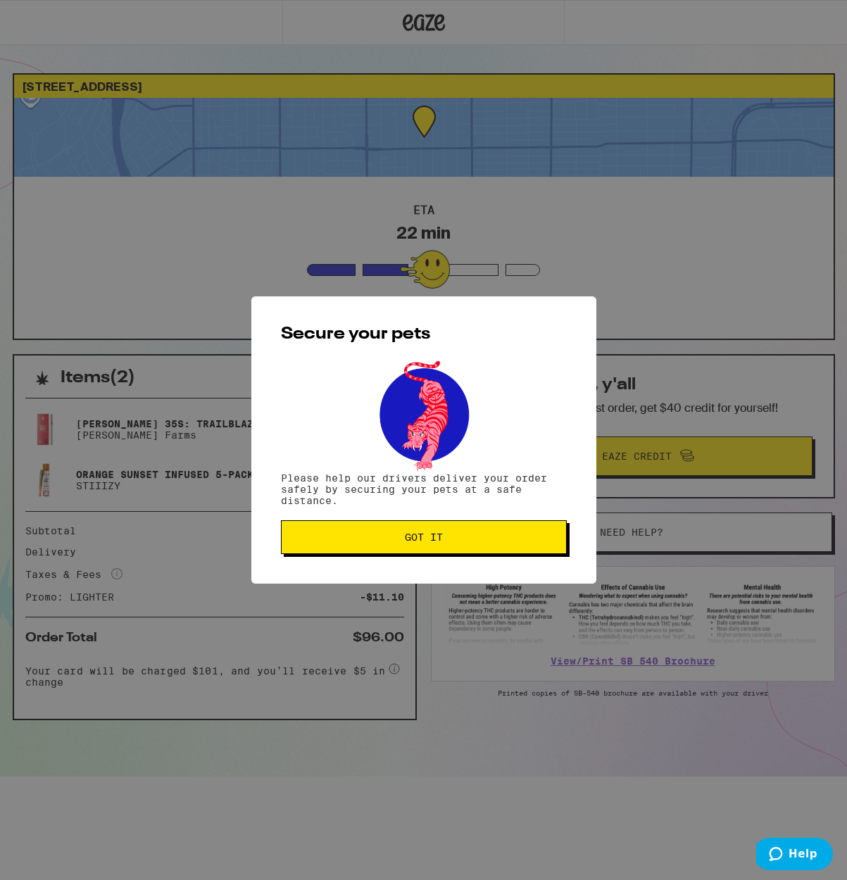
click at [438, 542] on span "Got it" at bounding box center [424, 537] width 38 height 10
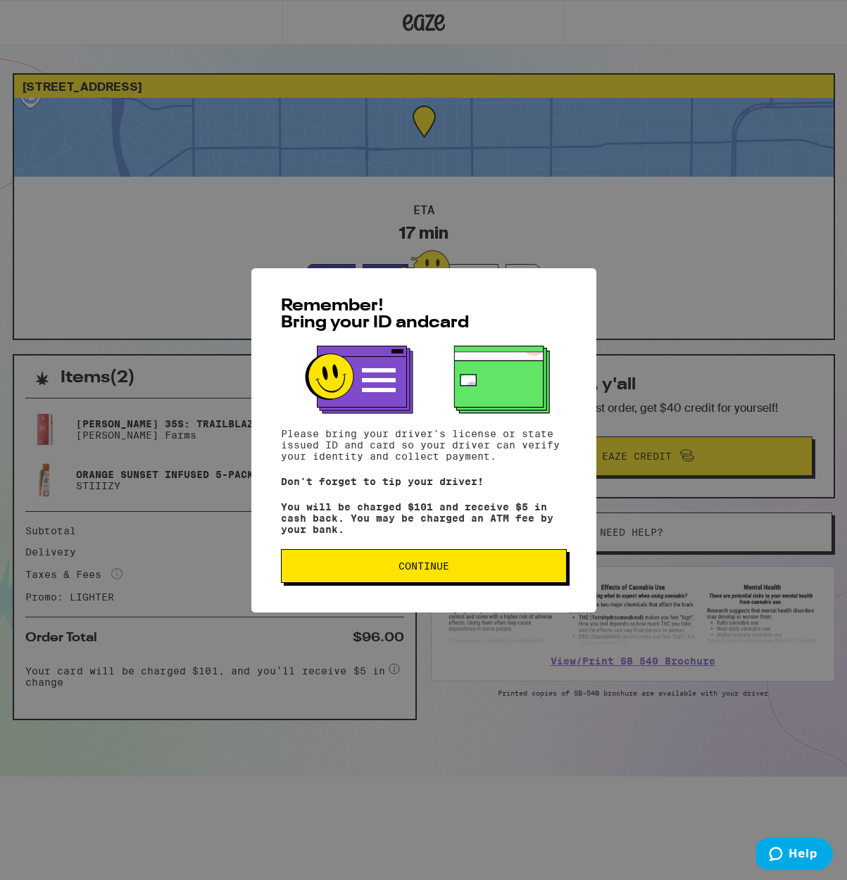
click at [510, 571] on span "Continue" at bounding box center [424, 566] width 262 height 10
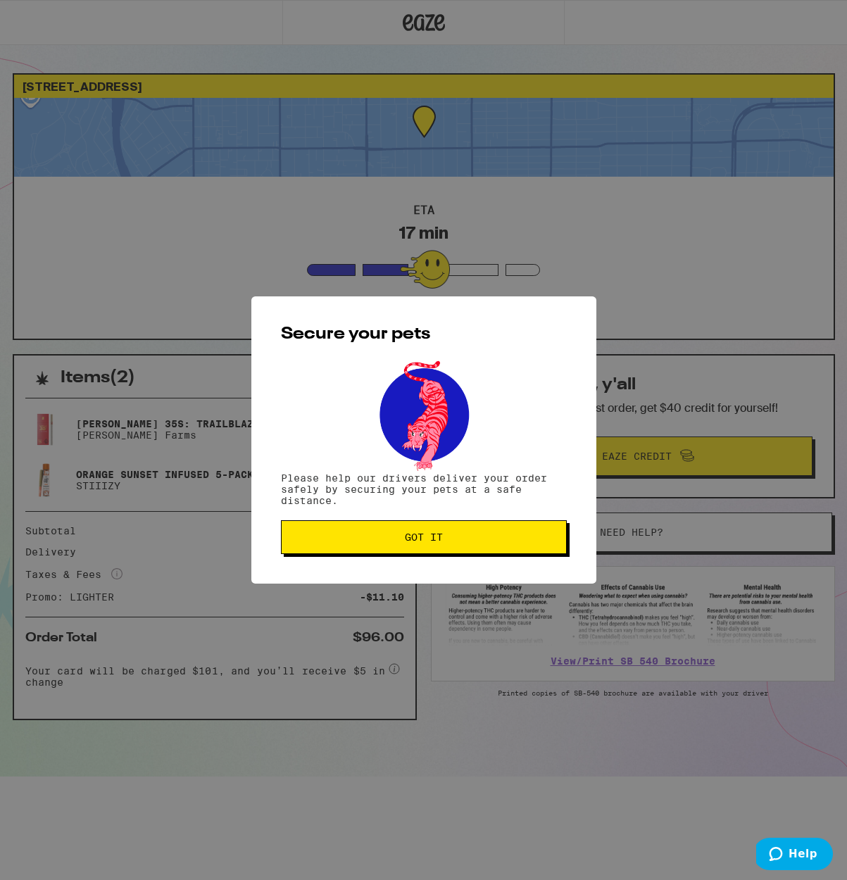
drag, startPoint x: 460, startPoint y: 547, endPoint x: 536, endPoint y: 483, distance: 98.9
click at [462, 545] on button "Got it" at bounding box center [424, 537] width 286 height 34
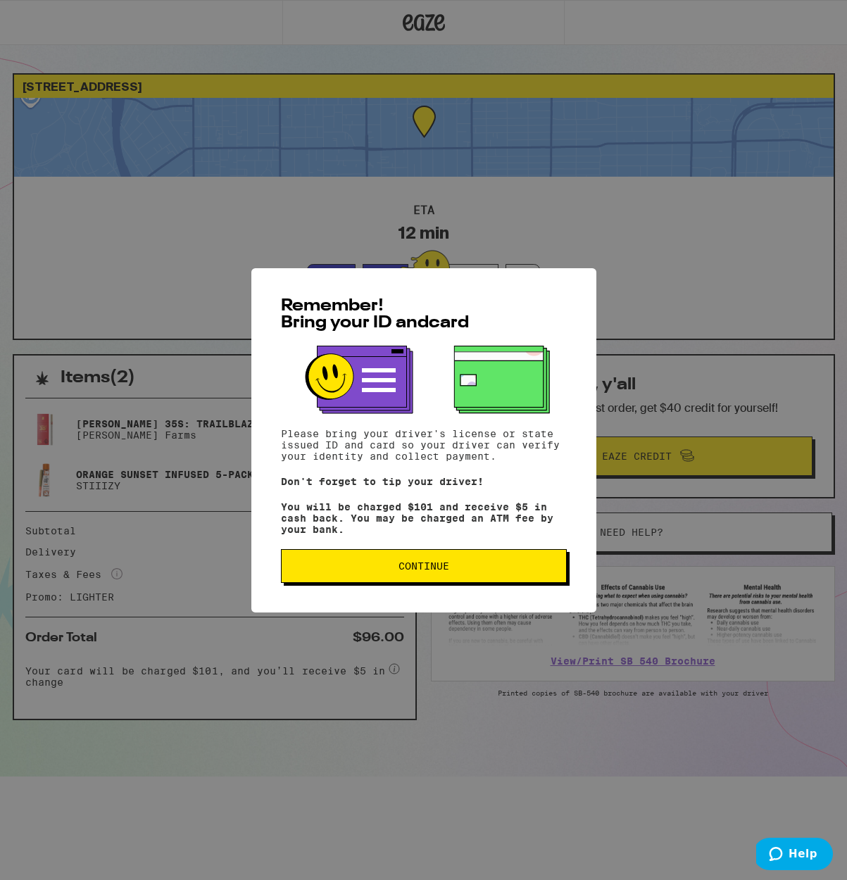
click at [405, 569] on span "Continue" at bounding box center [423, 566] width 51 height 10
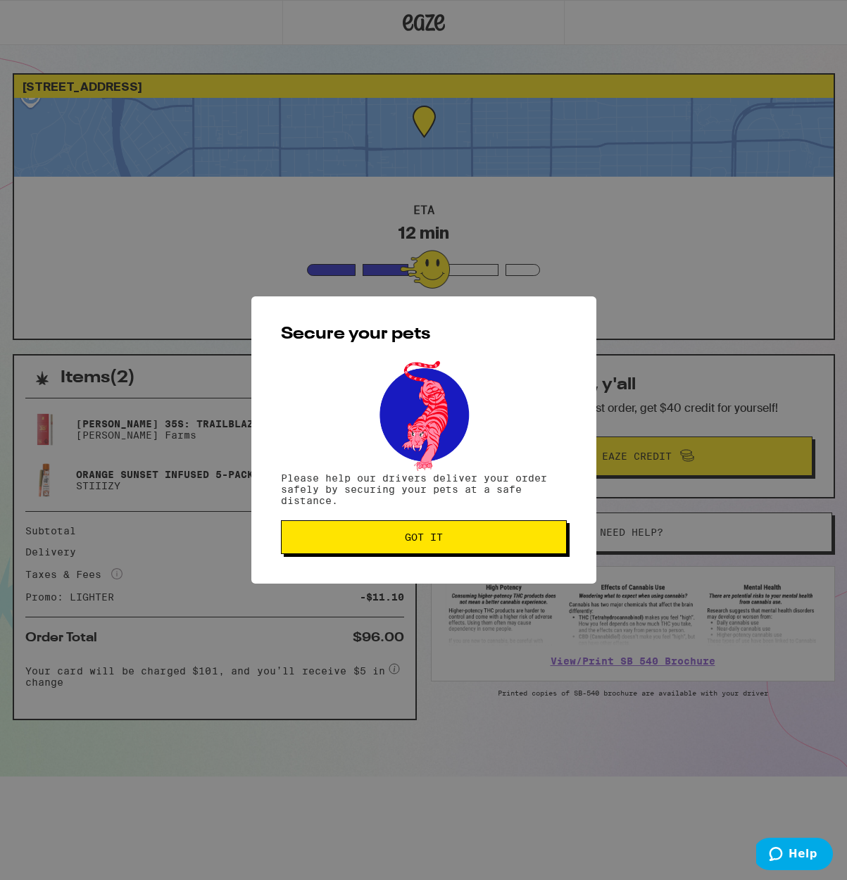
click at [460, 552] on button "Got it" at bounding box center [424, 537] width 286 height 34
